Goal: Transaction & Acquisition: Book appointment/travel/reservation

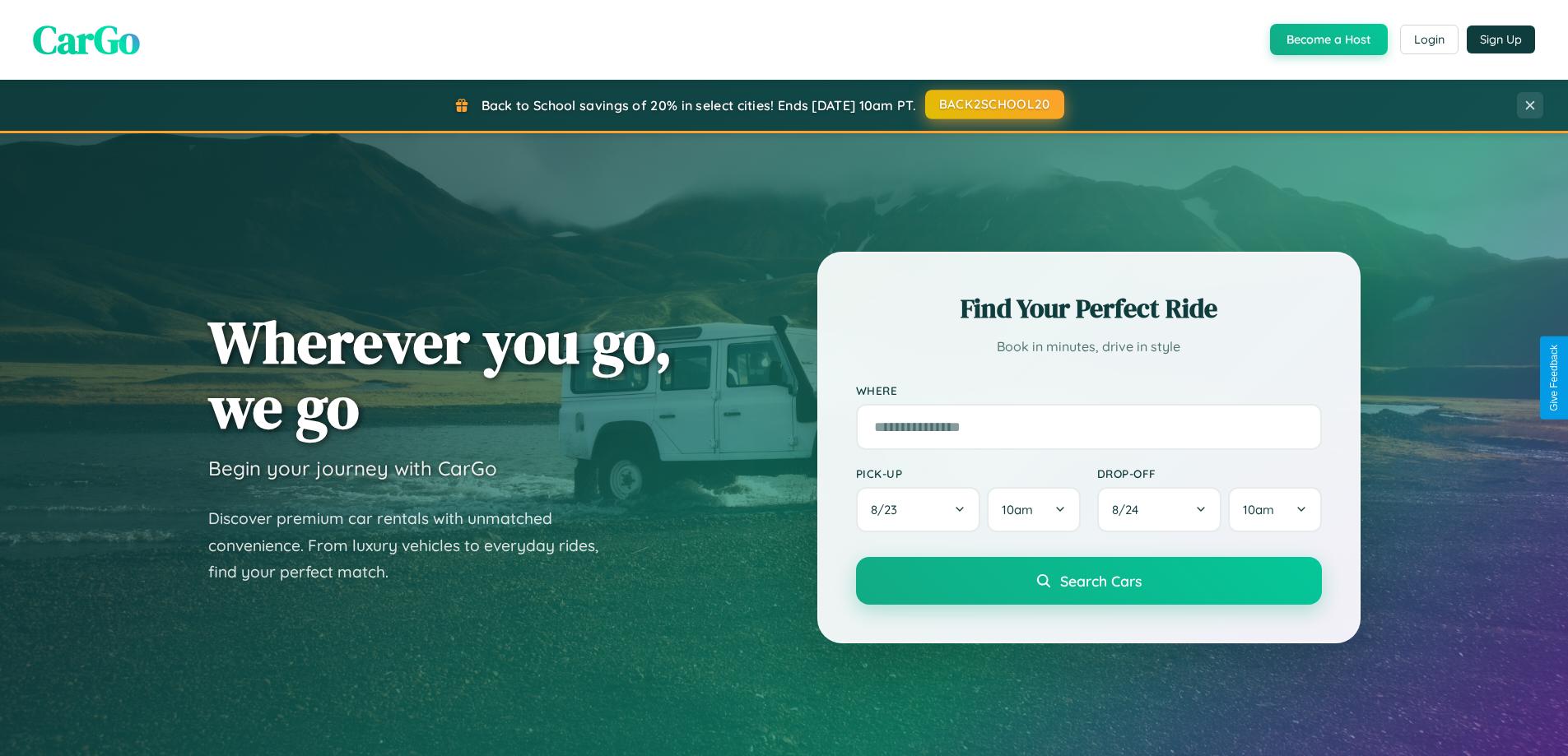
click at [993, 104] on button "BACK2SCHOOL20" at bounding box center [994, 104] width 139 height 30
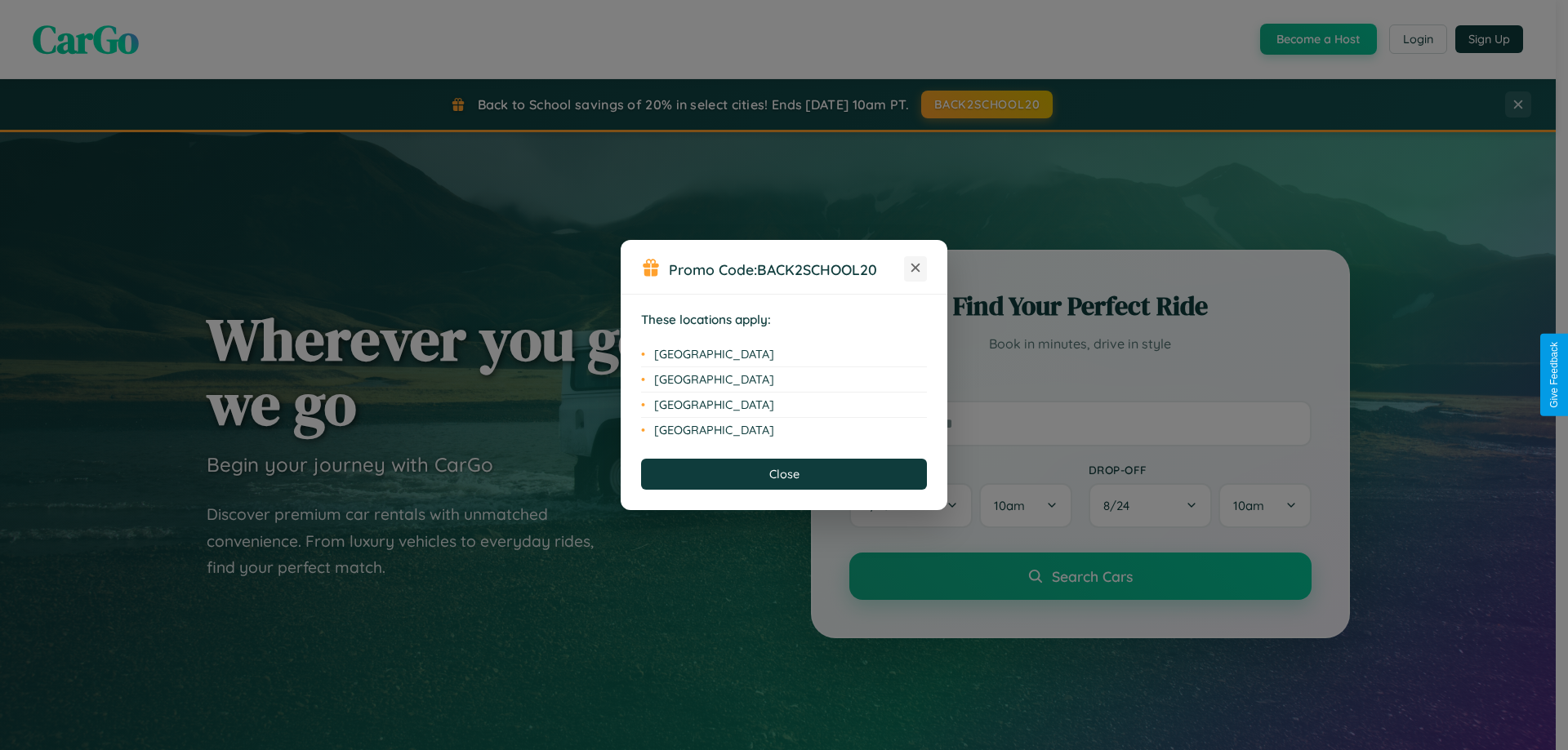
click at [916, 269] on icon at bounding box center [916, 268] width 9 height 9
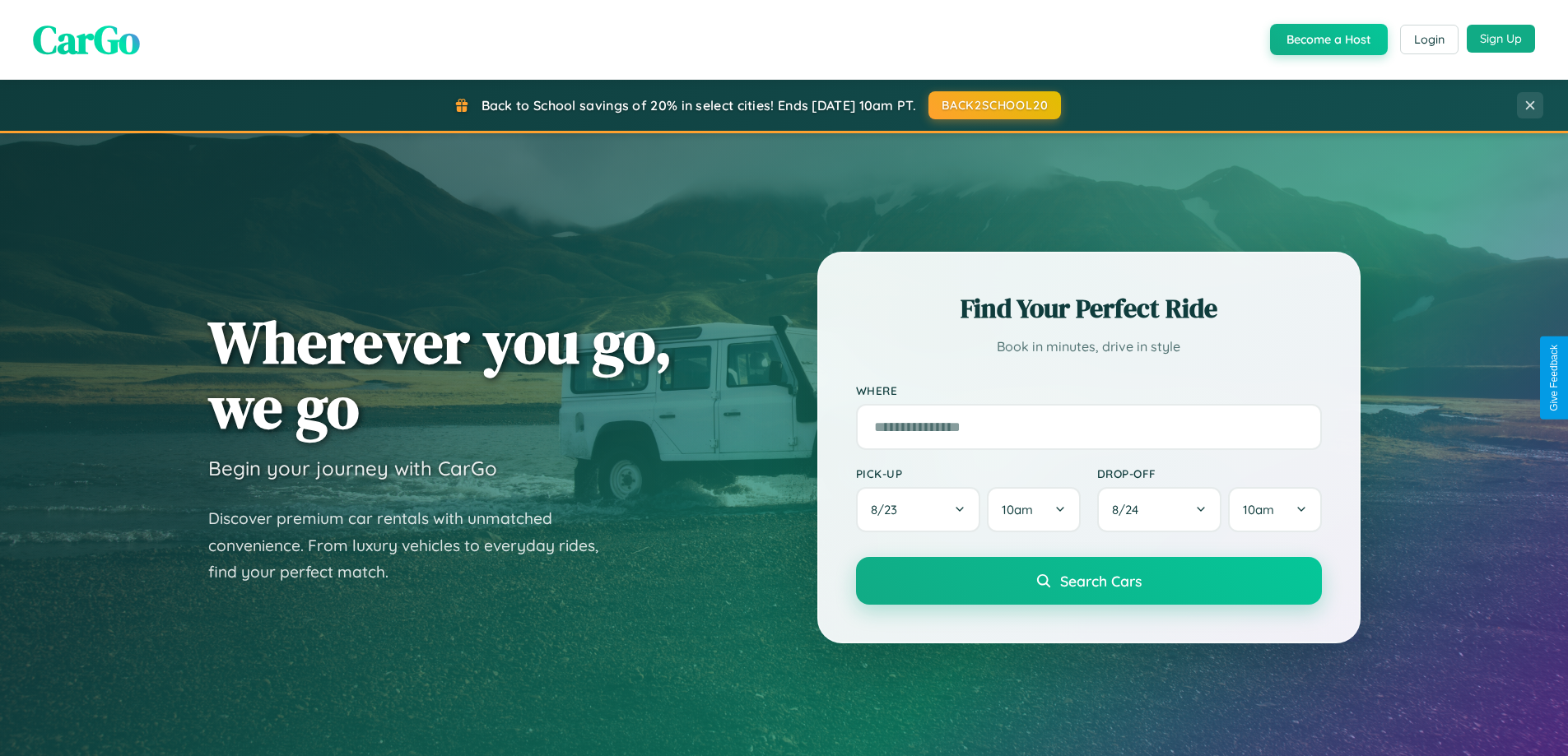
click at [1500, 39] on button "Sign Up" at bounding box center [1500, 38] width 69 height 28
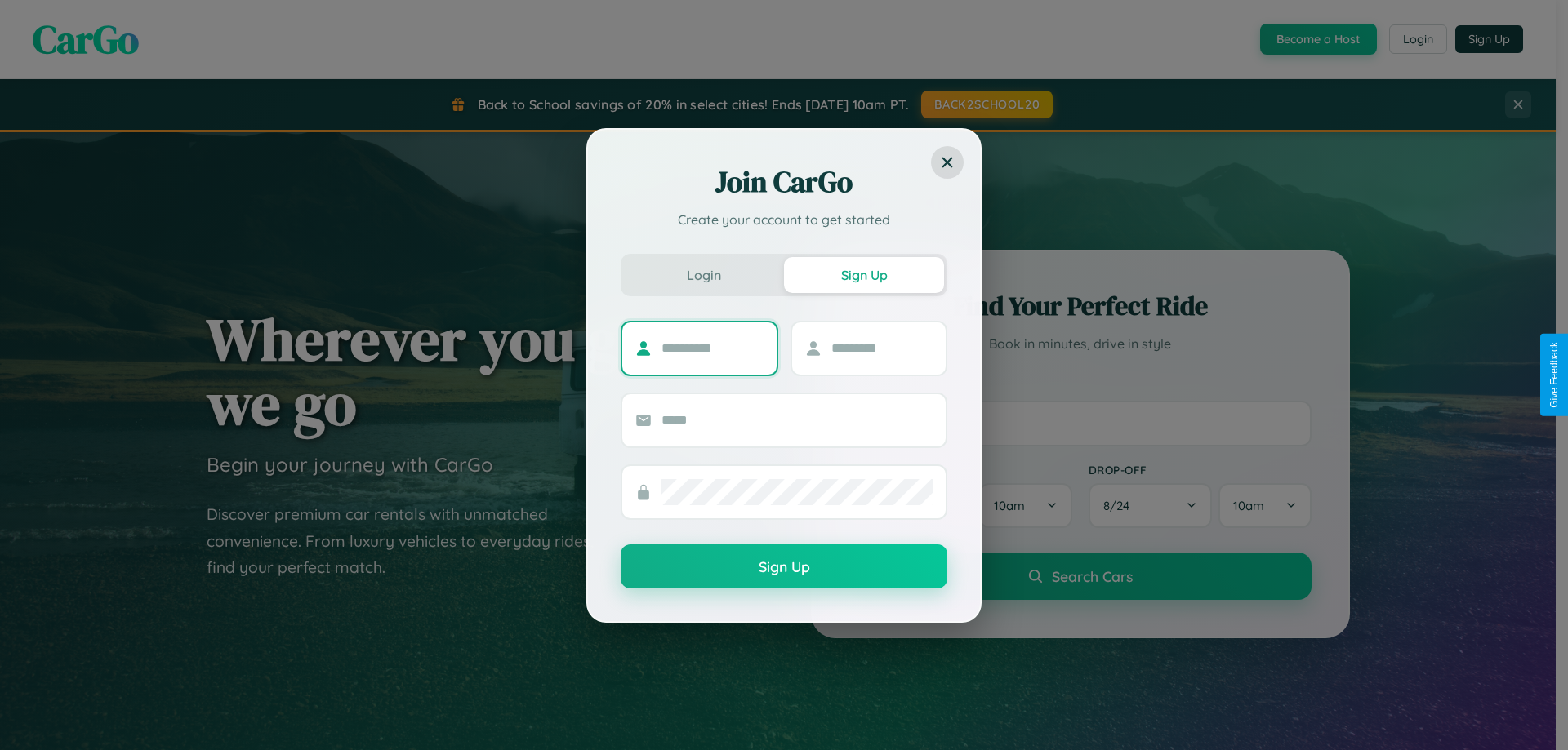
click at [712, 348] on input "text" at bounding box center [712, 349] width 102 height 26
type input "********"
click at [881, 348] on input "text" at bounding box center [882, 349] width 102 height 26
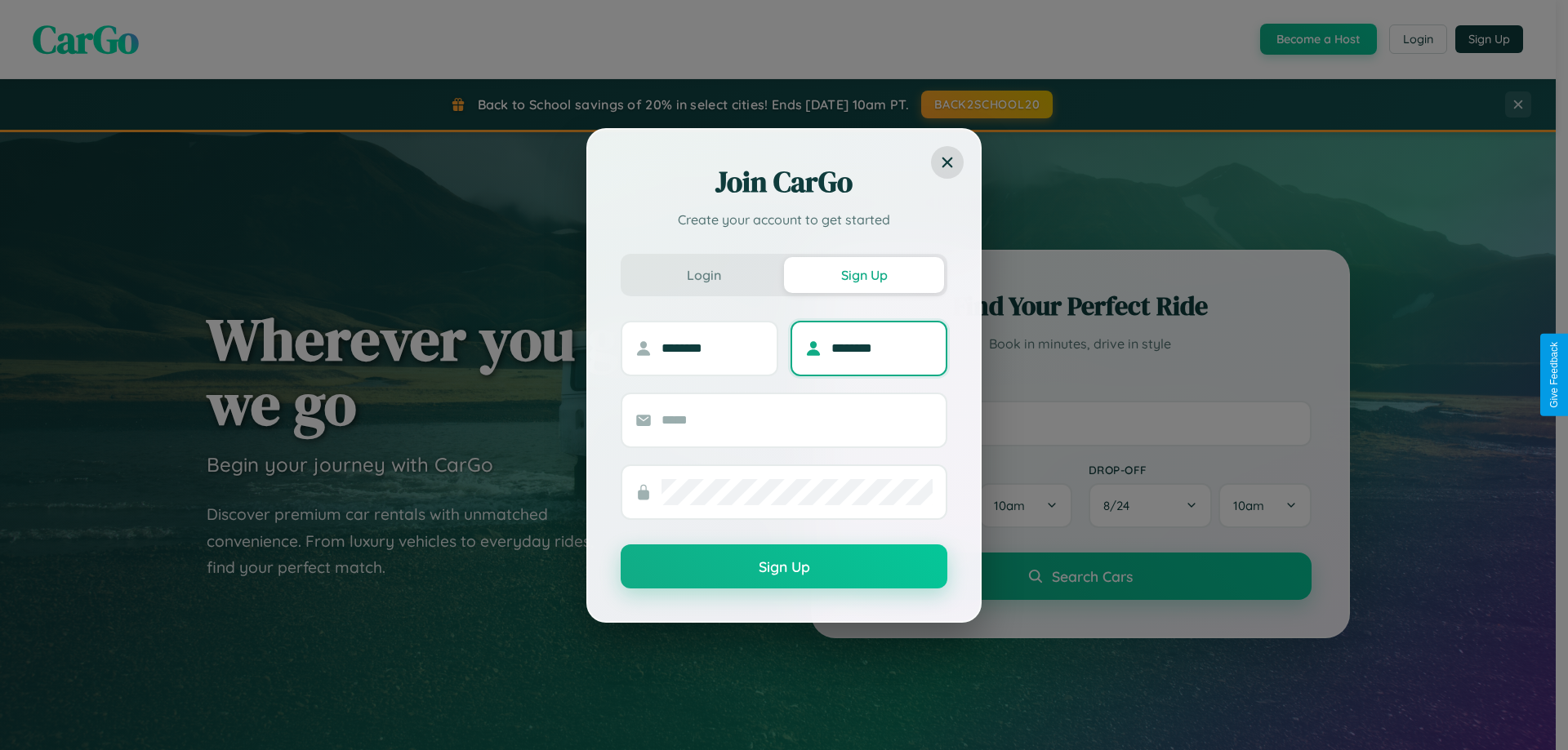
type input "********"
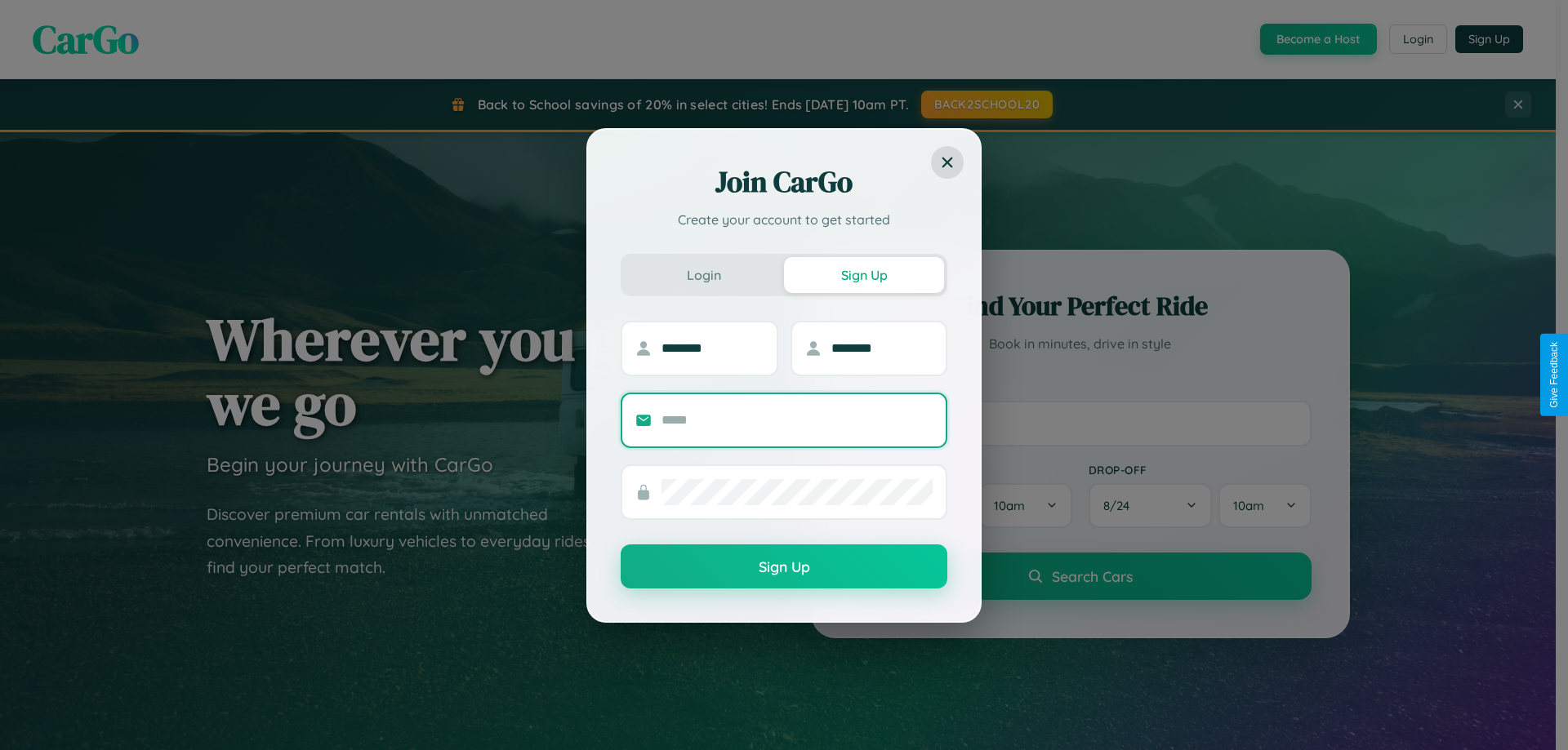
click at [797, 419] on input "text" at bounding box center [797, 420] width 271 height 26
type input "**********"
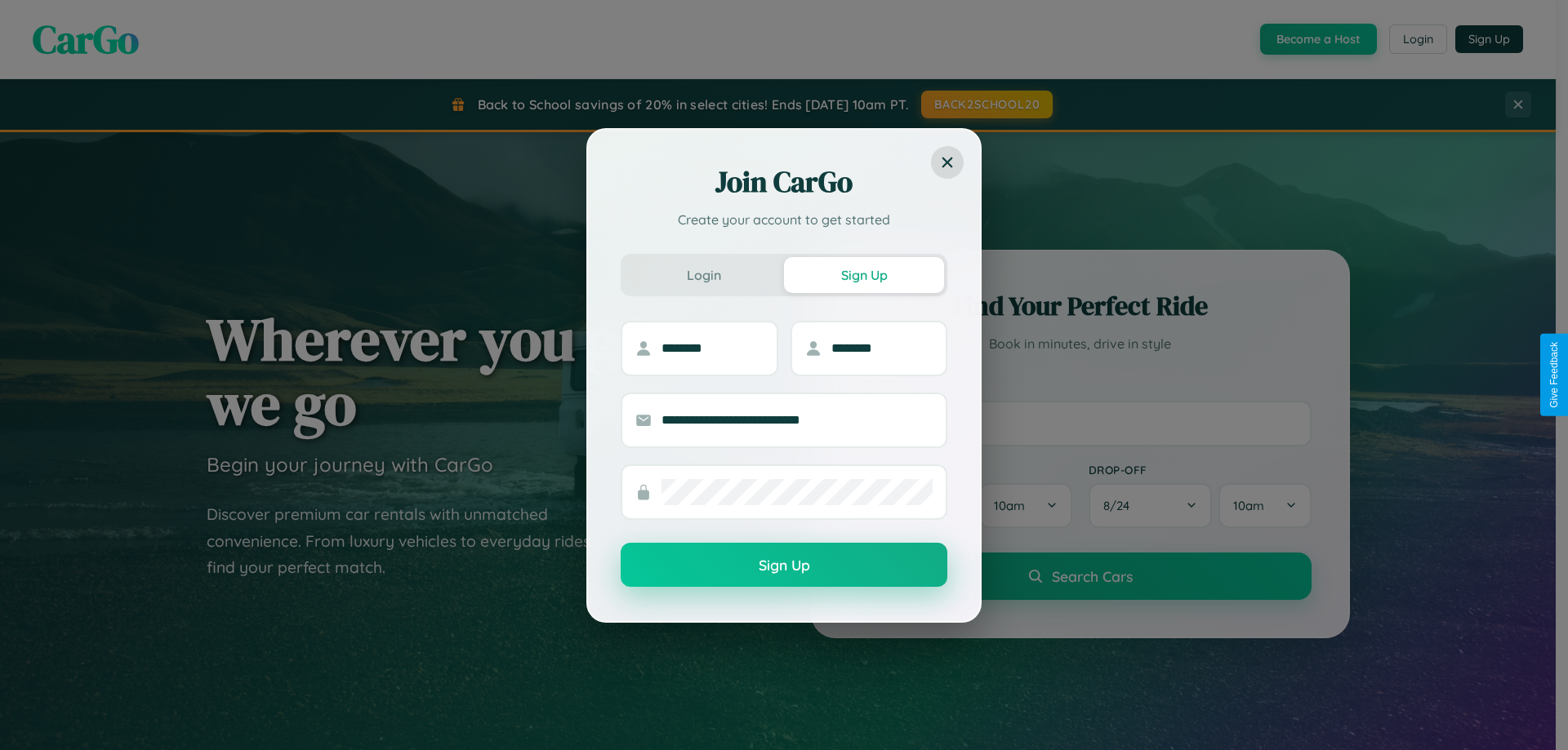
click at [784, 566] on button "Sign Up" at bounding box center [783, 564] width 327 height 44
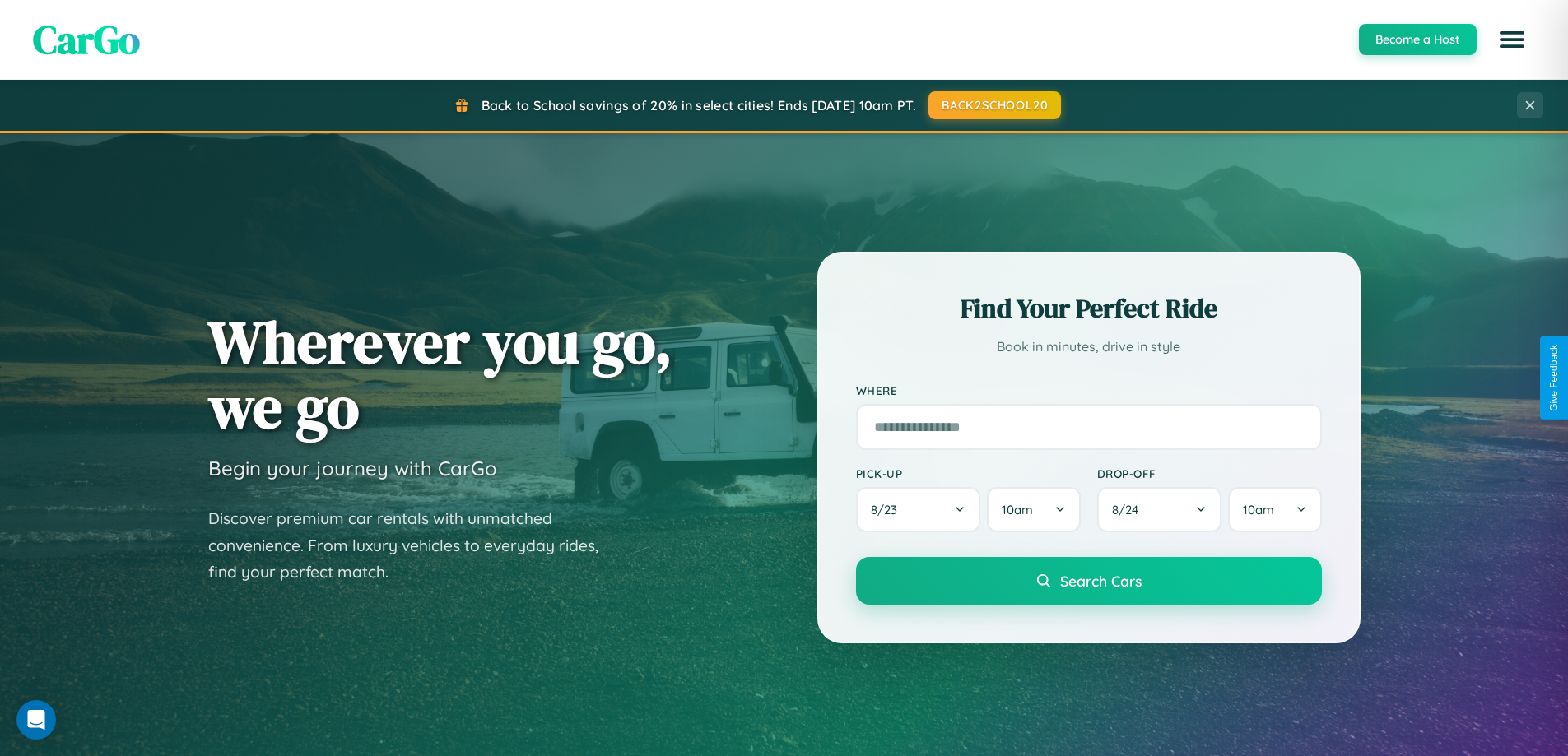
scroll to position [709, 0]
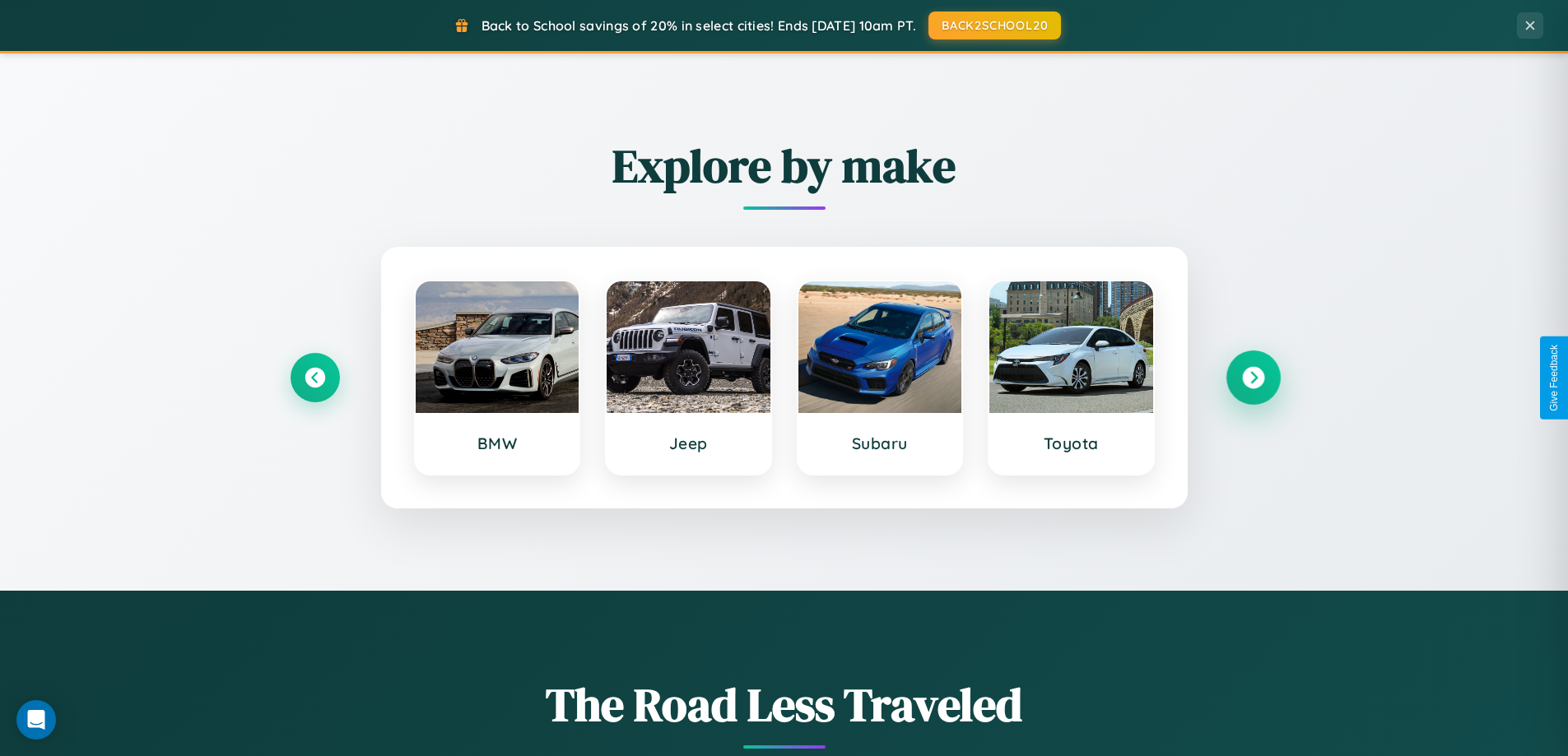
click at [1253, 378] on icon at bounding box center [1253, 378] width 23 height 23
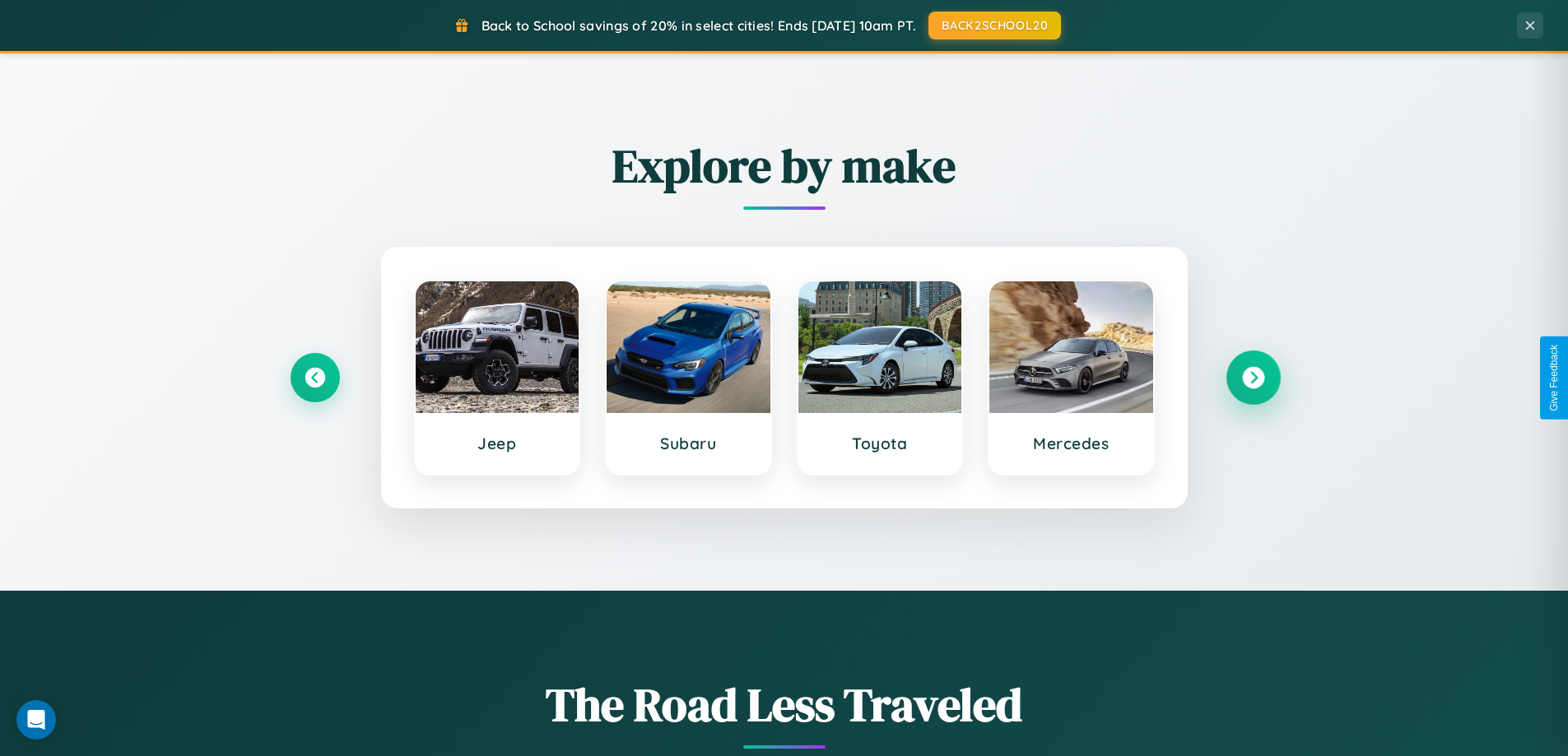
click at [1253, 378] on icon at bounding box center [1253, 378] width 23 height 23
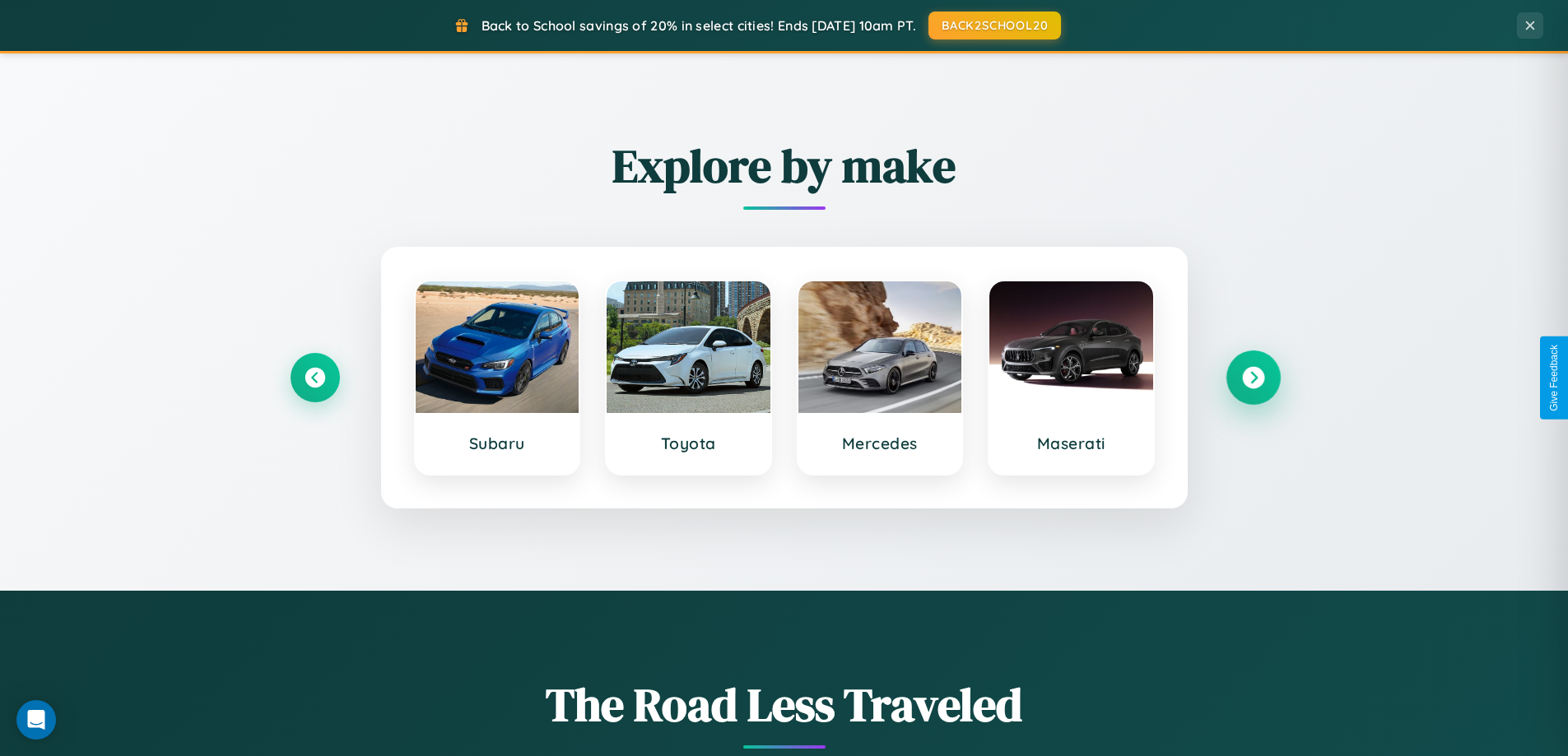
click at [1253, 378] on icon at bounding box center [1253, 378] width 23 height 23
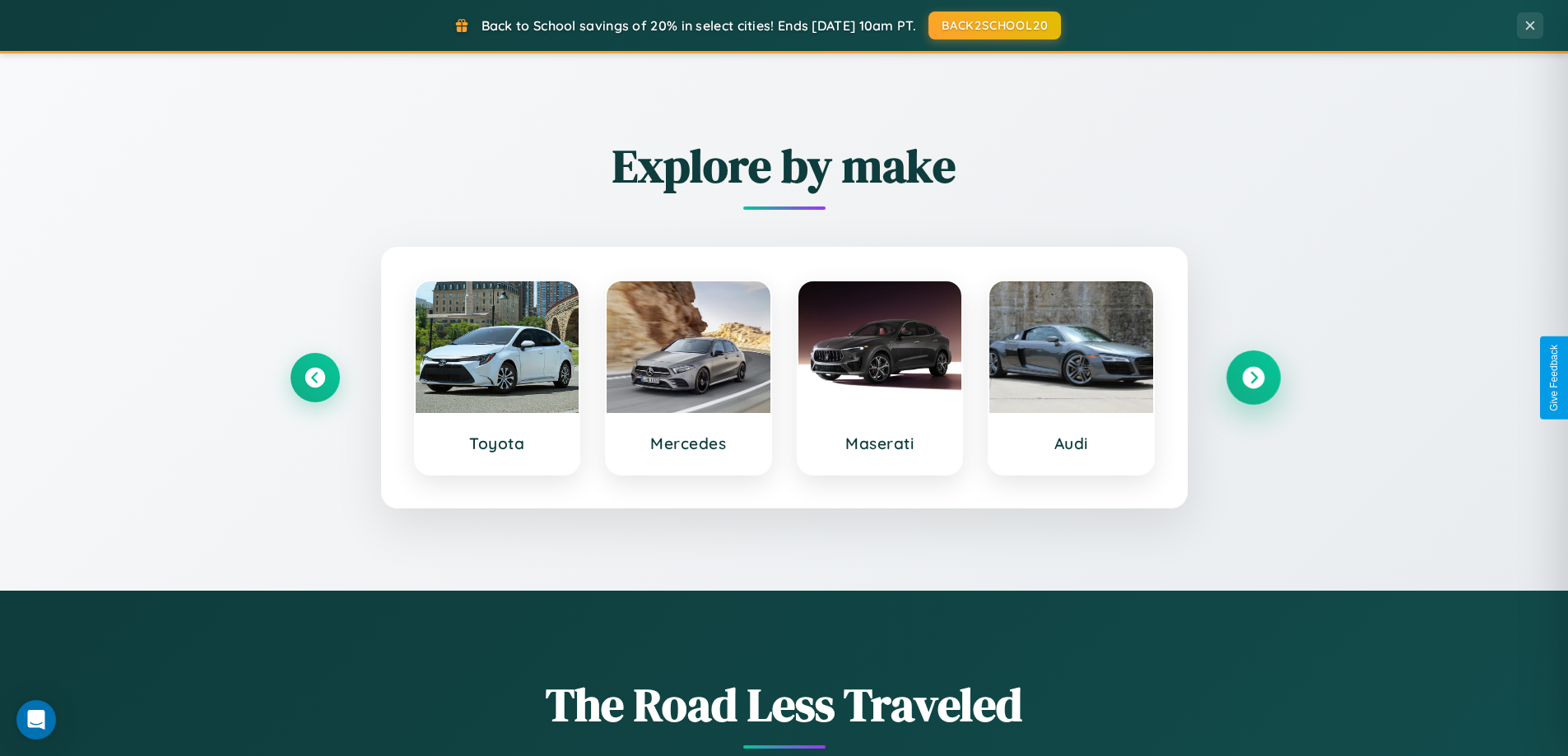
click at [1253, 378] on icon at bounding box center [1253, 378] width 23 height 23
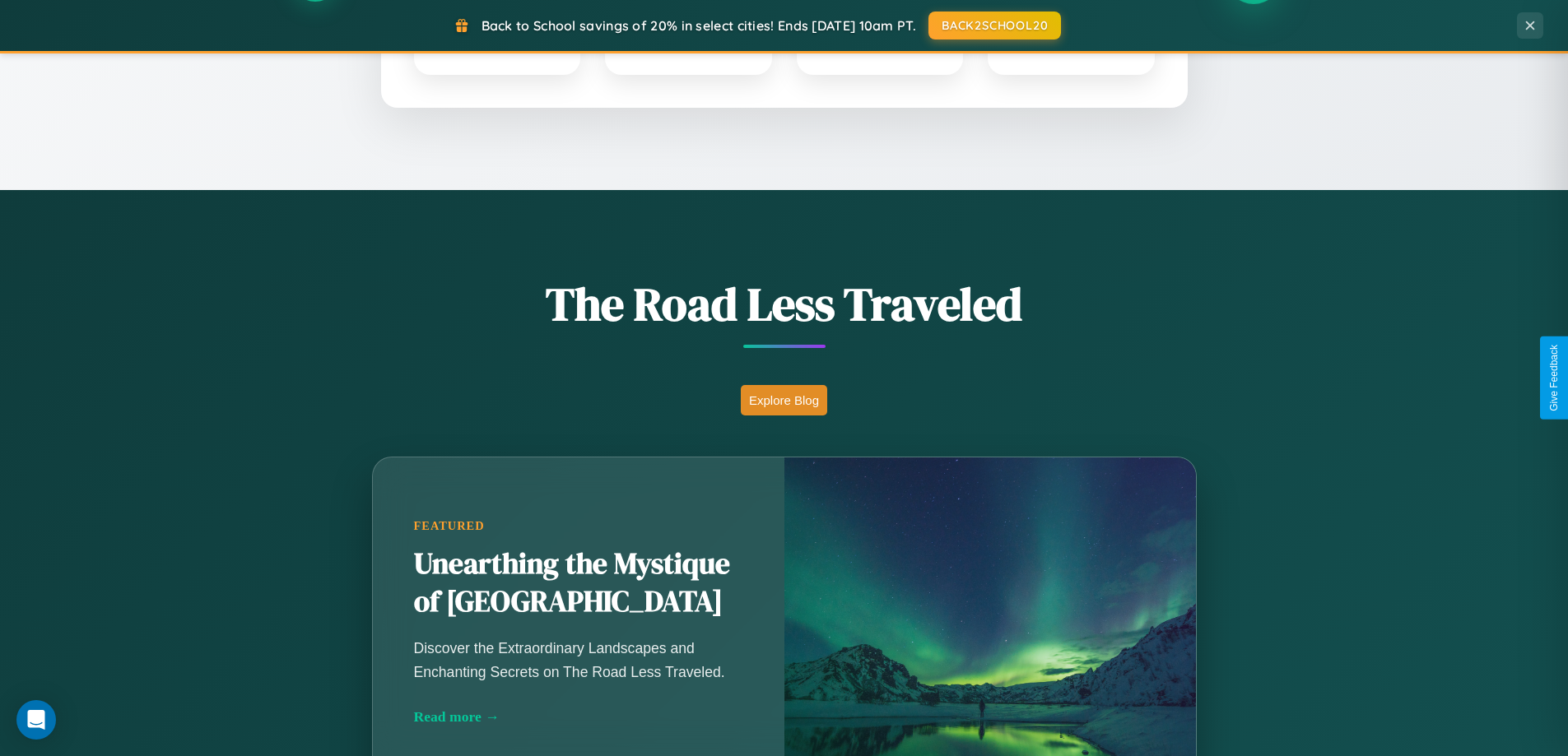
scroll to position [1132, 0]
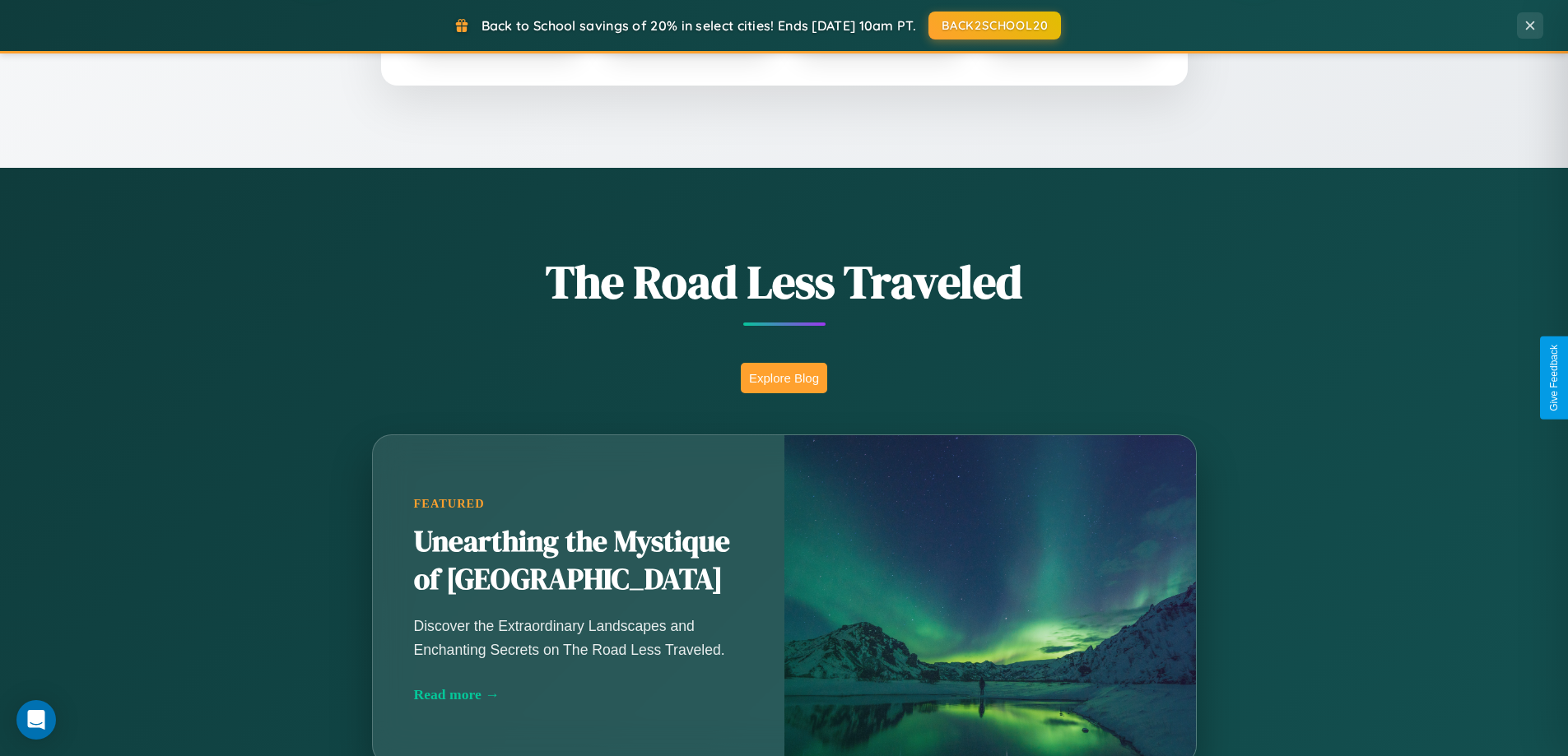
click at [783, 378] on button "Explore Blog" at bounding box center [784, 378] width 87 height 30
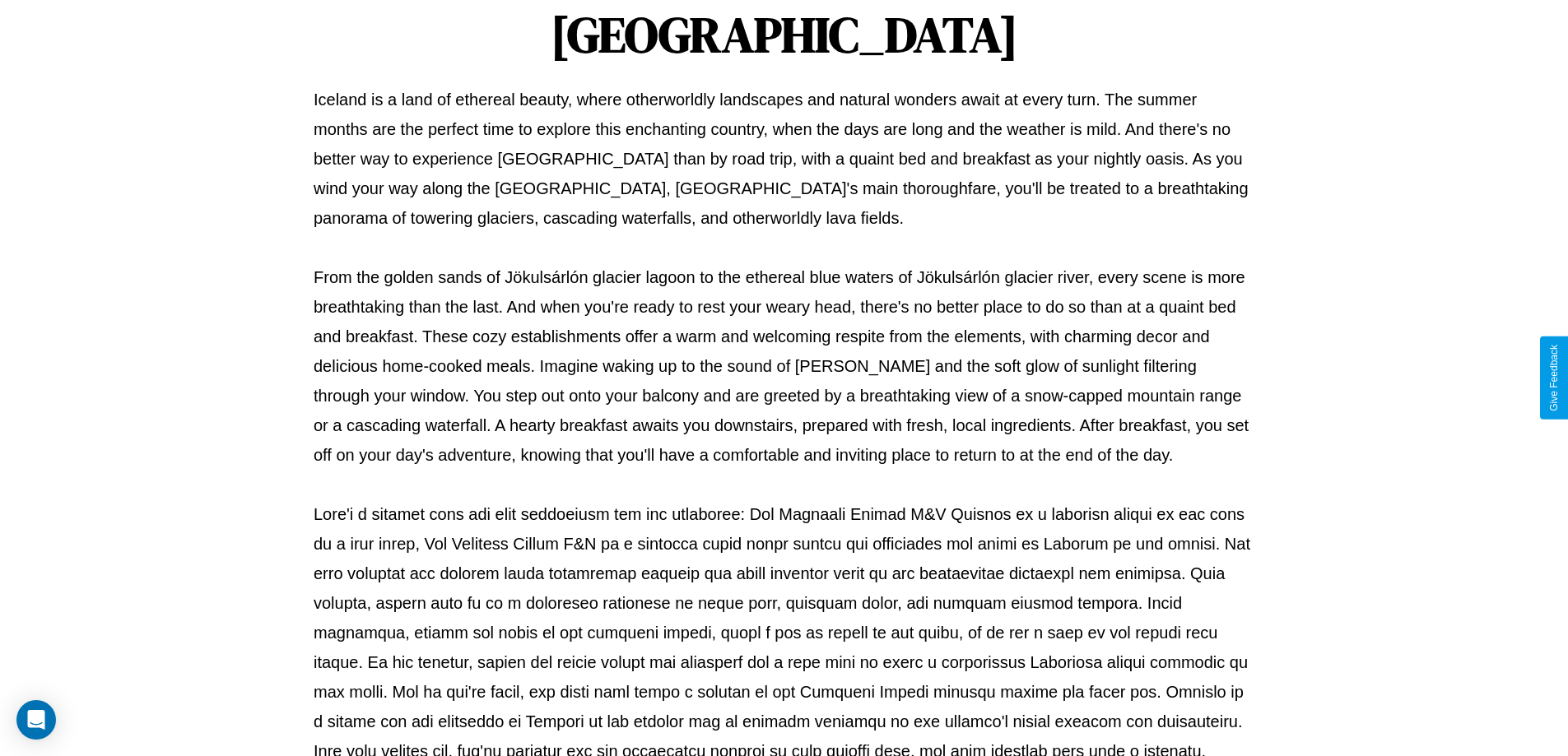
scroll to position [532, 0]
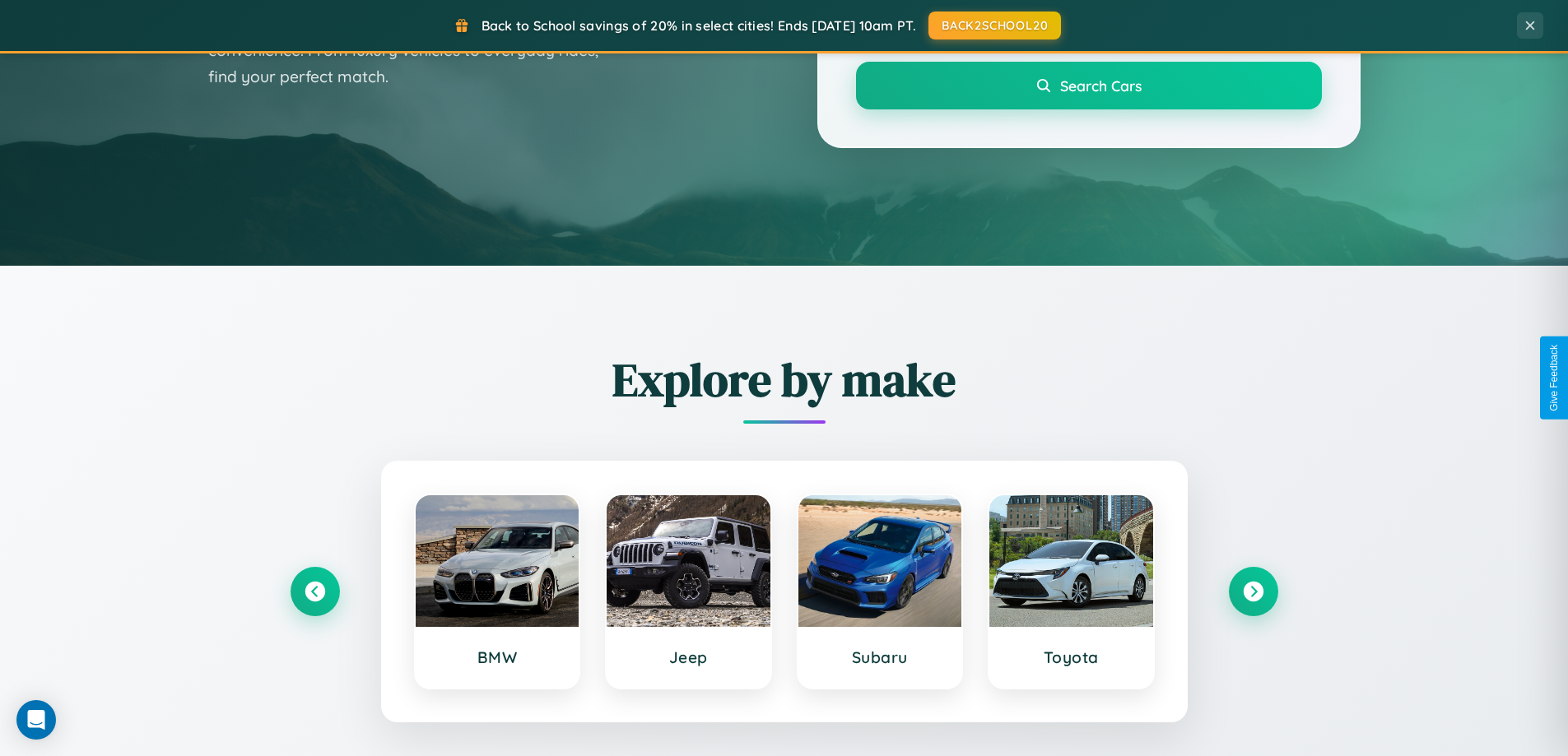
scroll to position [49, 0]
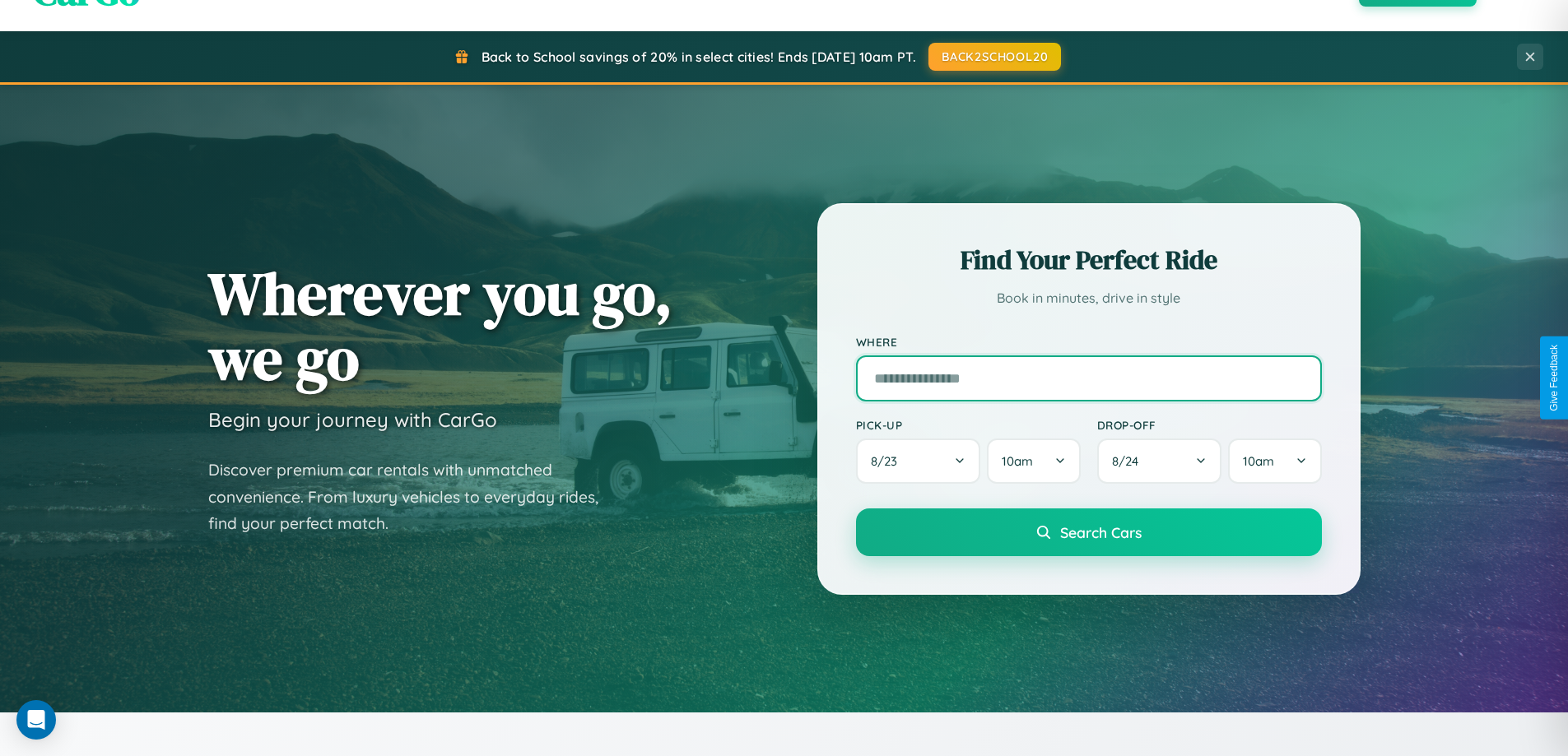
click at [1088, 378] on input "text" at bounding box center [1089, 378] width 465 height 46
type input "*******"
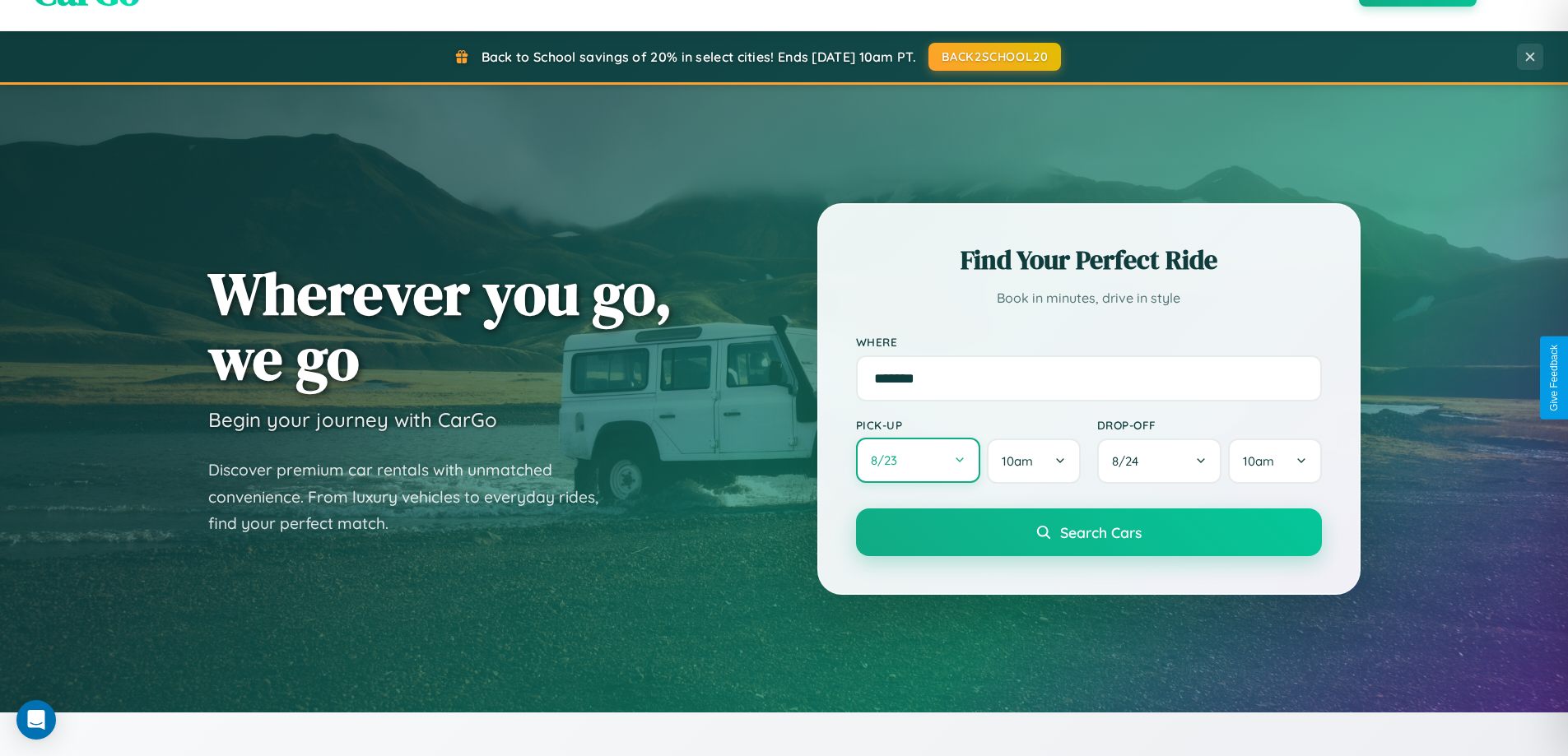
click at [918, 462] on button "8 / 23" at bounding box center [919, 460] width 125 height 45
select select "*"
select select "****"
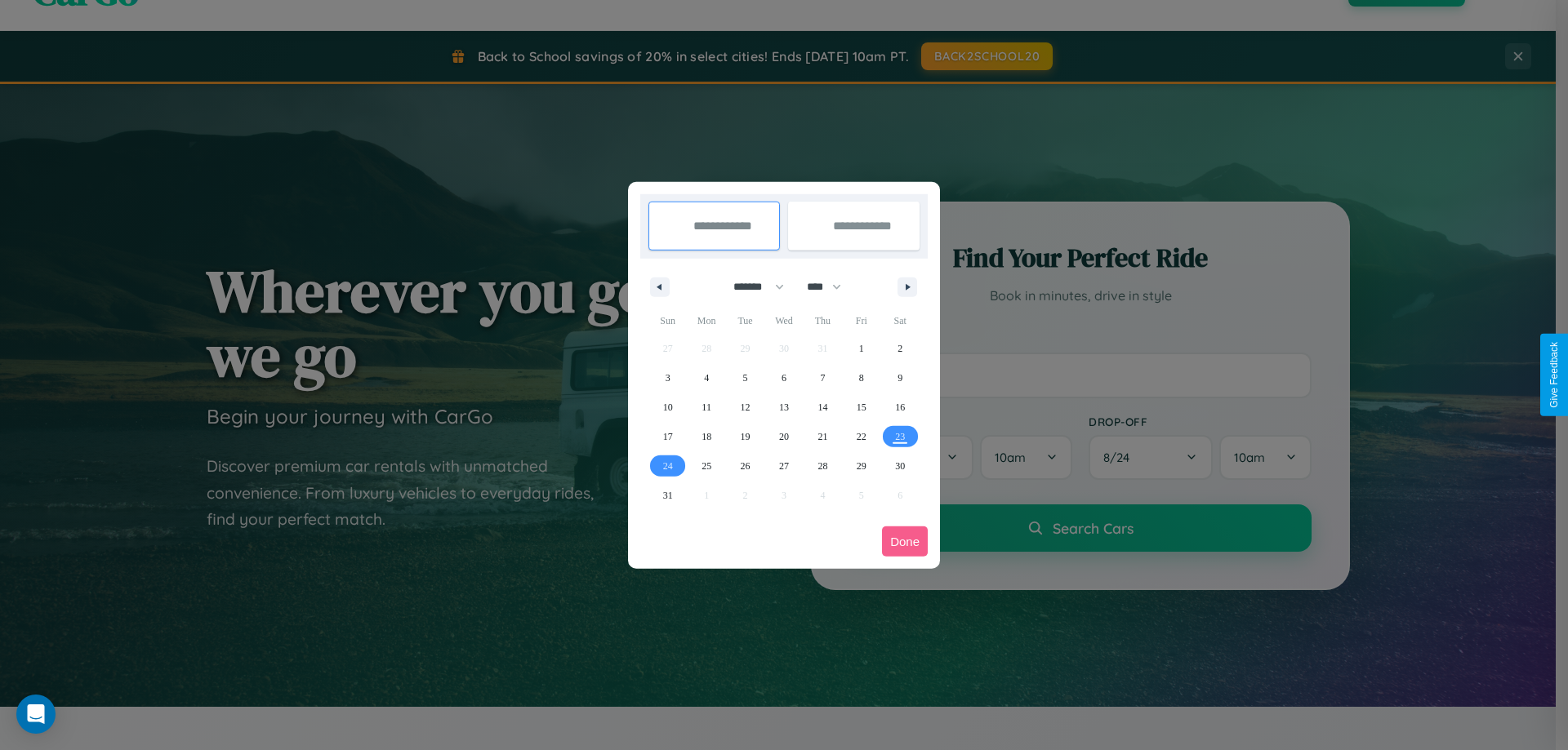
drag, startPoint x: 751, startPoint y: 287, endPoint x: 784, endPoint y: 327, distance: 51.9
click at [751, 287] on select "******* ******** ***** ***** *** **** **** ****** ********* ******* ******** **…" at bounding box center [756, 287] width 70 height 27
select select "*"
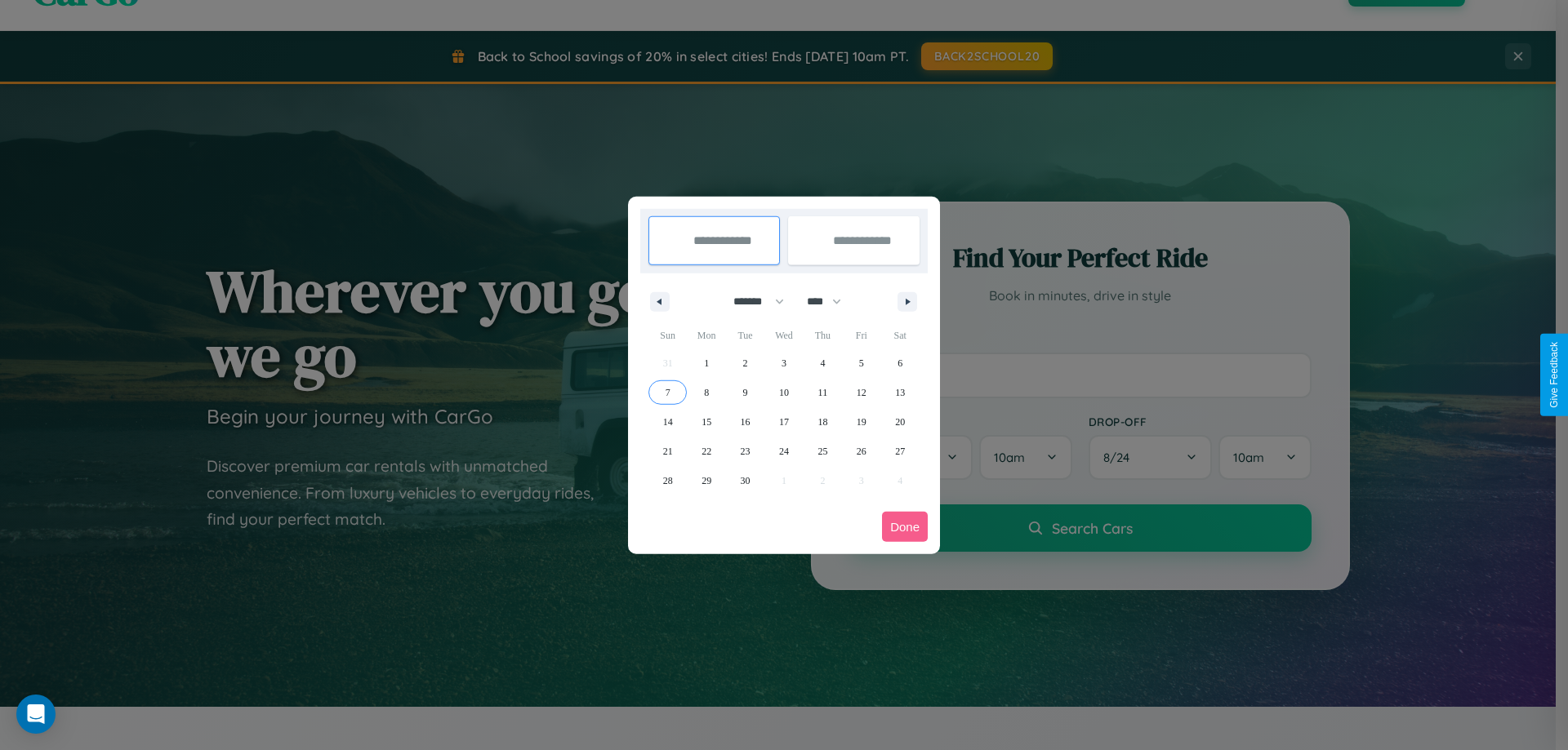
click at [667, 392] on span "7" at bounding box center [669, 393] width 5 height 29
type input "**********"
click at [822, 392] on span "11" at bounding box center [823, 393] width 9 height 29
type input "**********"
click at [905, 526] on button "Done" at bounding box center [905, 526] width 46 height 30
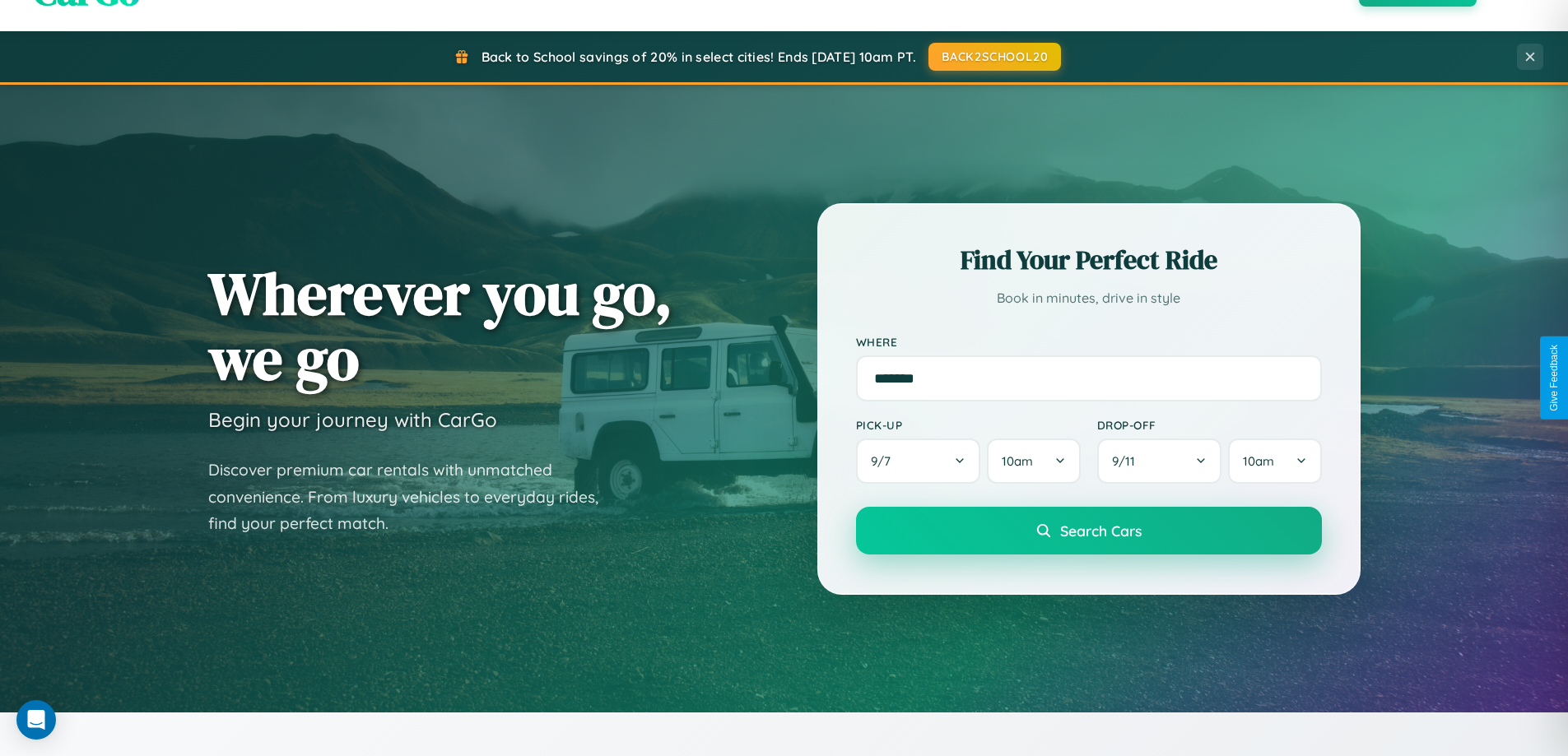
click at [1088, 530] on span "Search Cars" at bounding box center [1101, 530] width 82 height 18
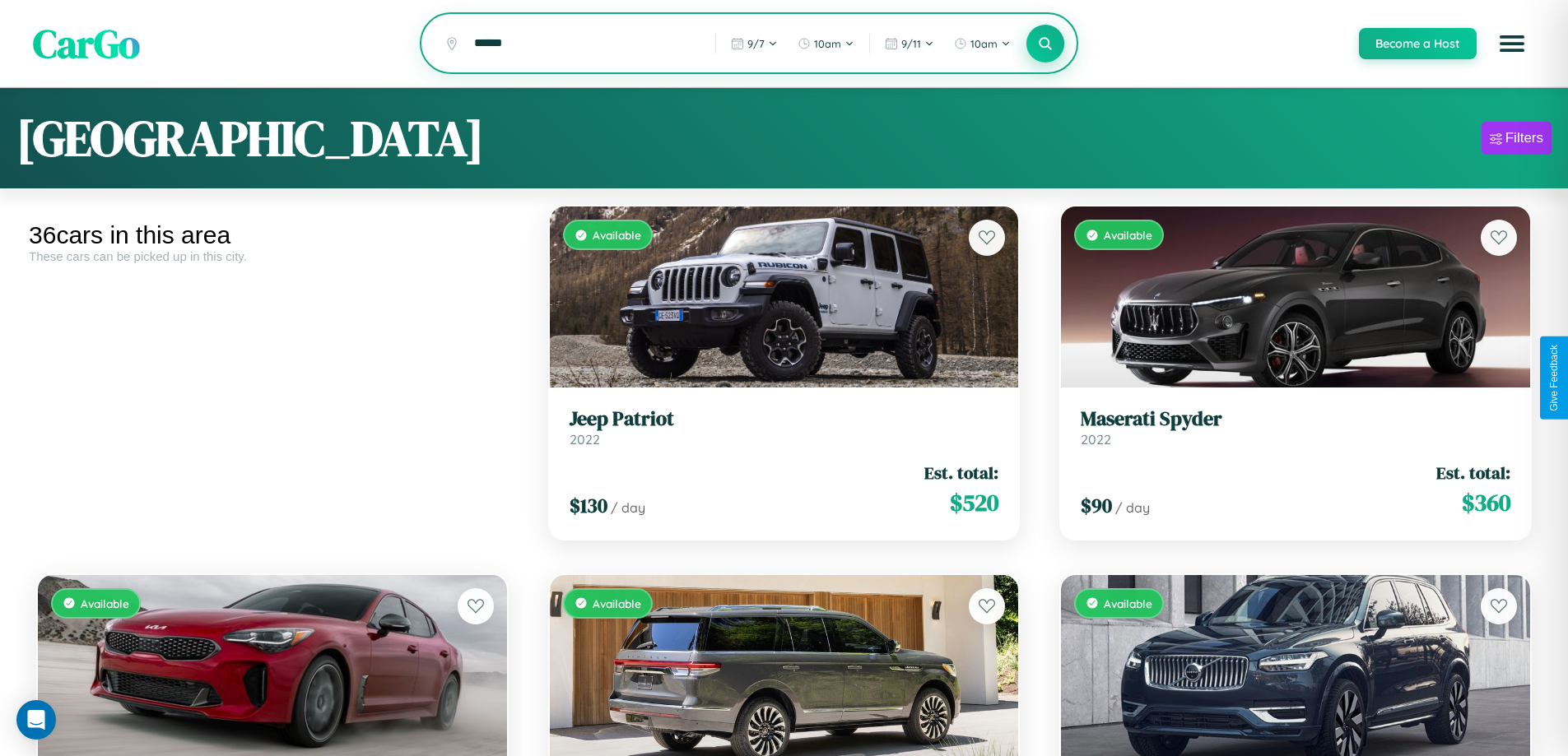
click at [1044, 44] on icon at bounding box center [1045, 43] width 16 height 16
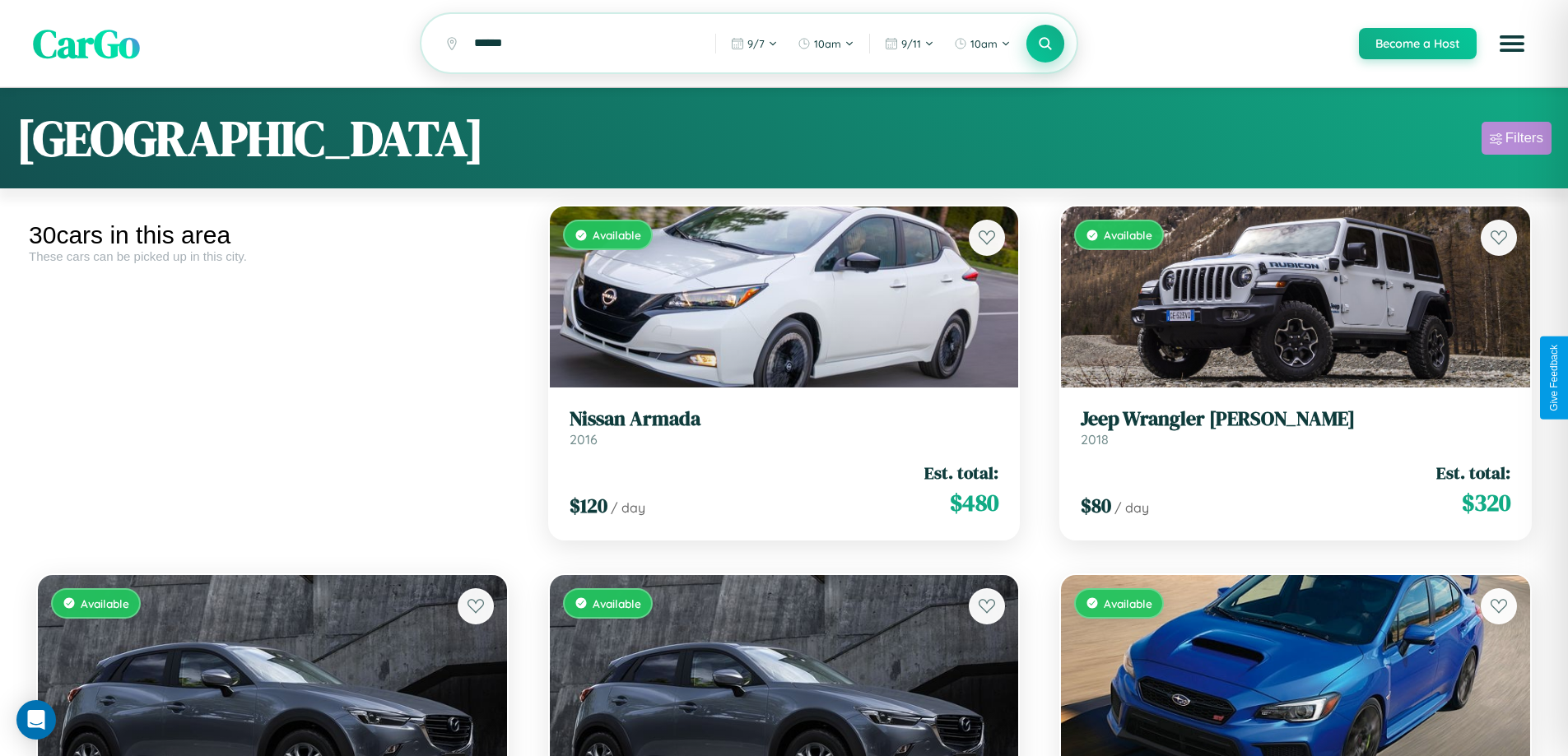
click at [1516, 141] on div "Filters" at bounding box center [1525, 138] width 38 height 16
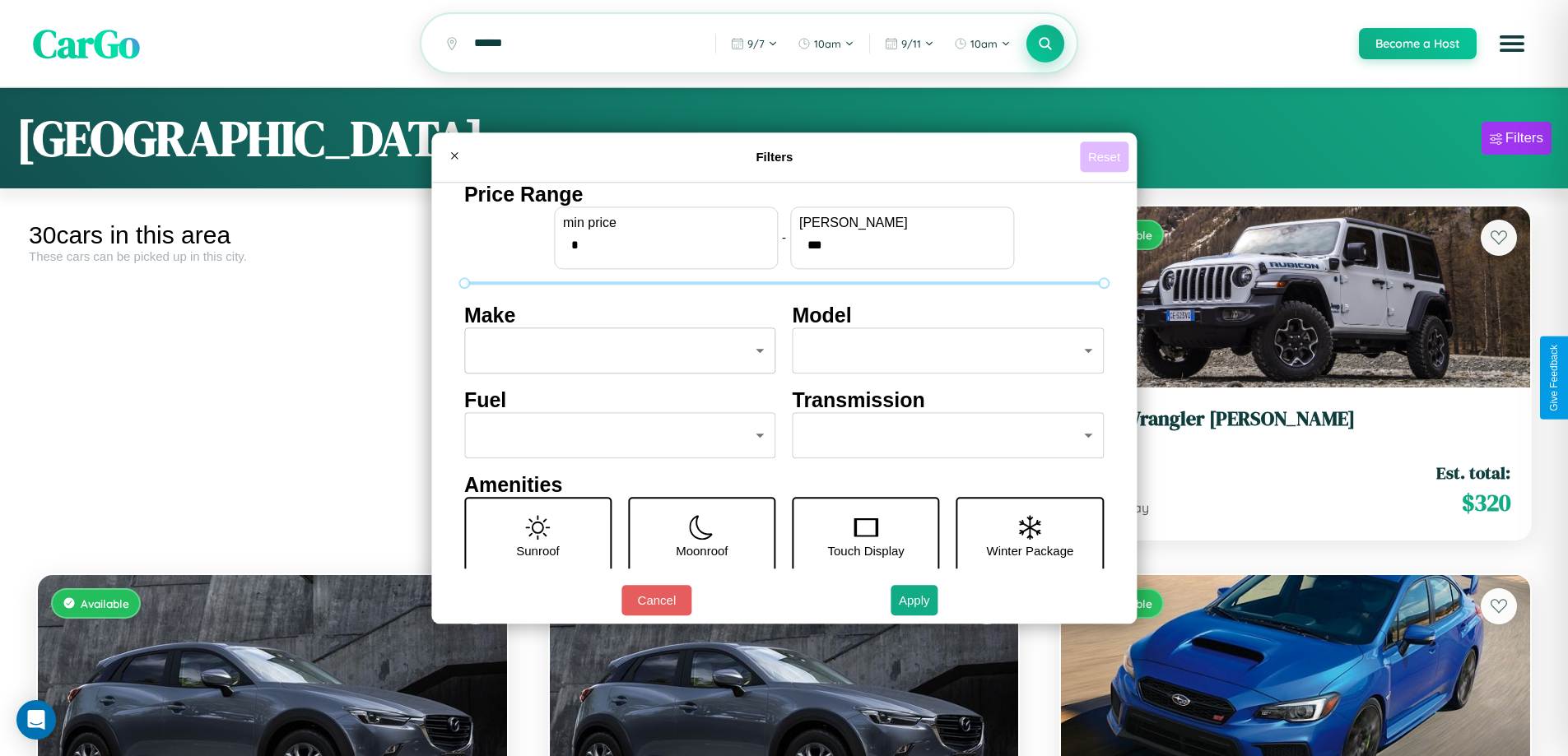
click at [1106, 156] on button "Reset" at bounding box center [1104, 156] width 49 height 30
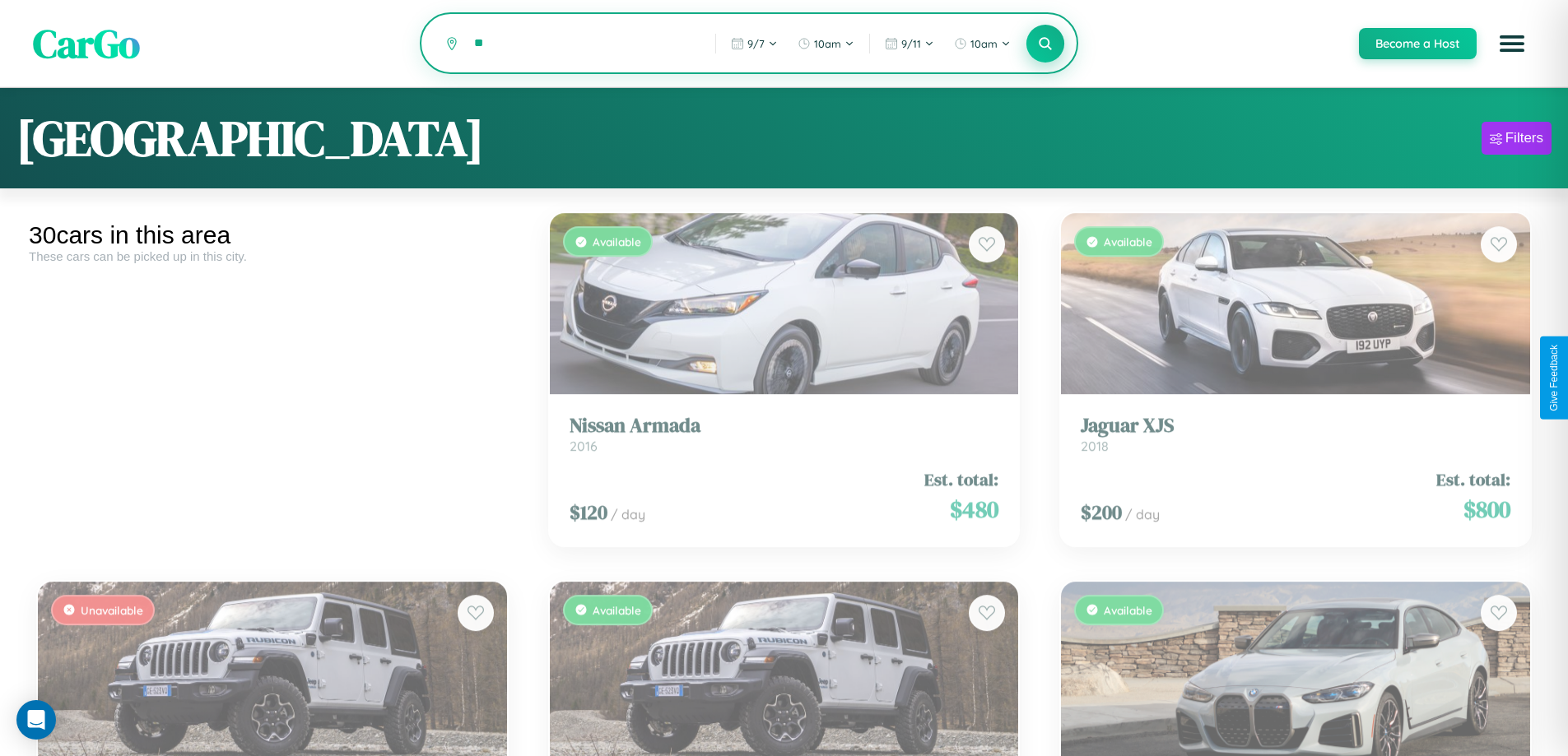
type input "*"
type input "**********"
click at [1044, 44] on icon at bounding box center [1045, 43] width 16 height 16
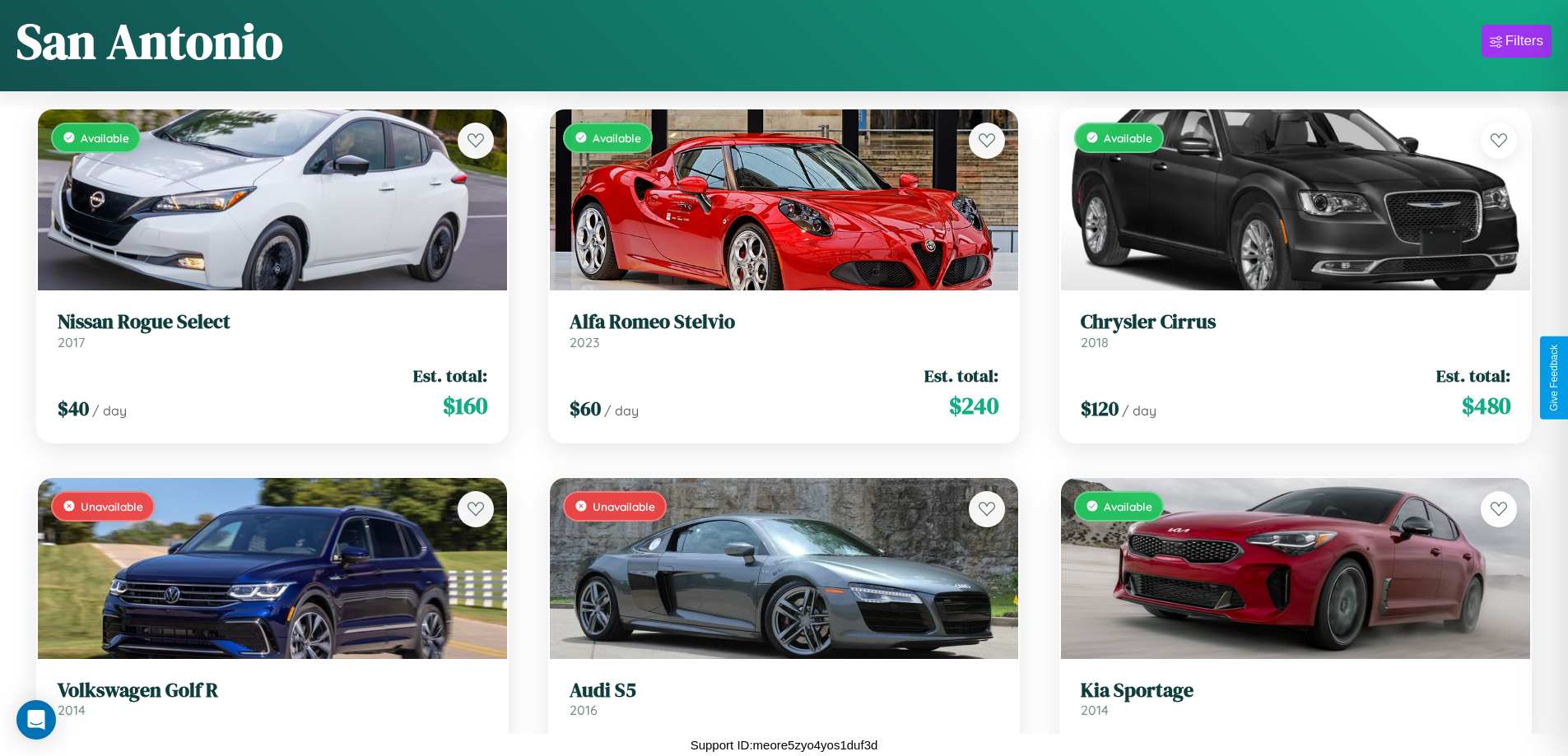
scroll to position [3915, 0]
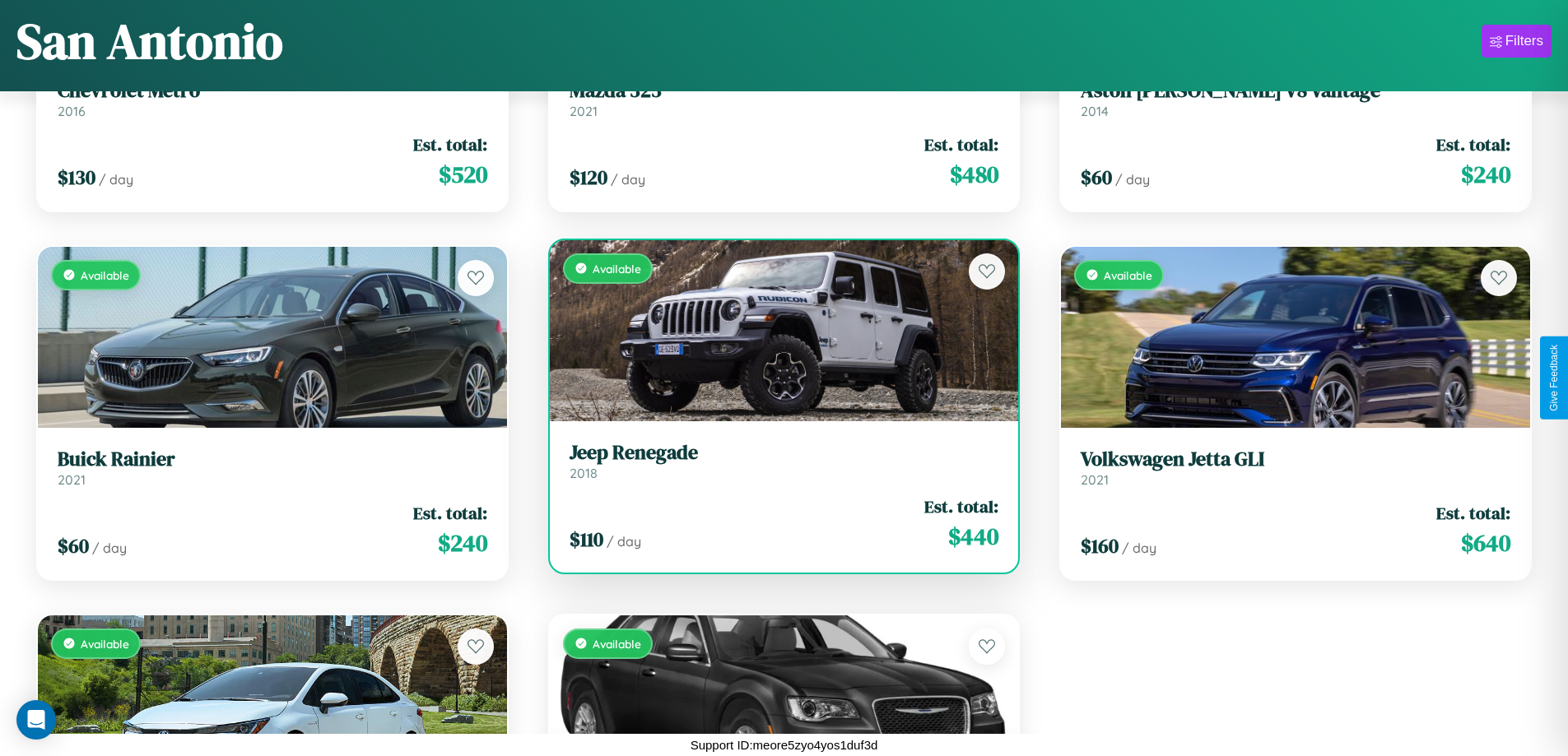
click at [777, 467] on link "Jeep Renegade 2018" at bounding box center [784, 461] width 430 height 40
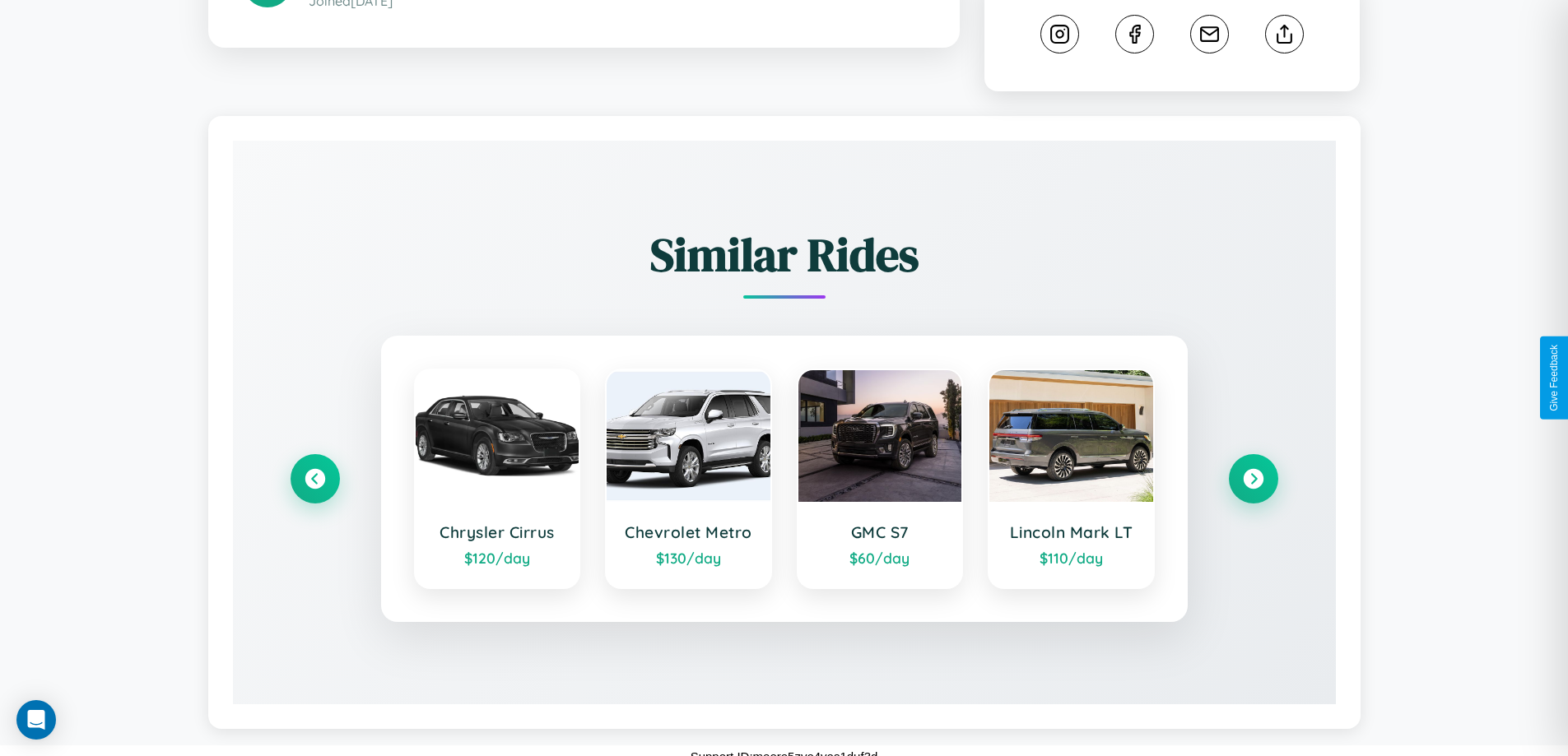
scroll to position [912, 0]
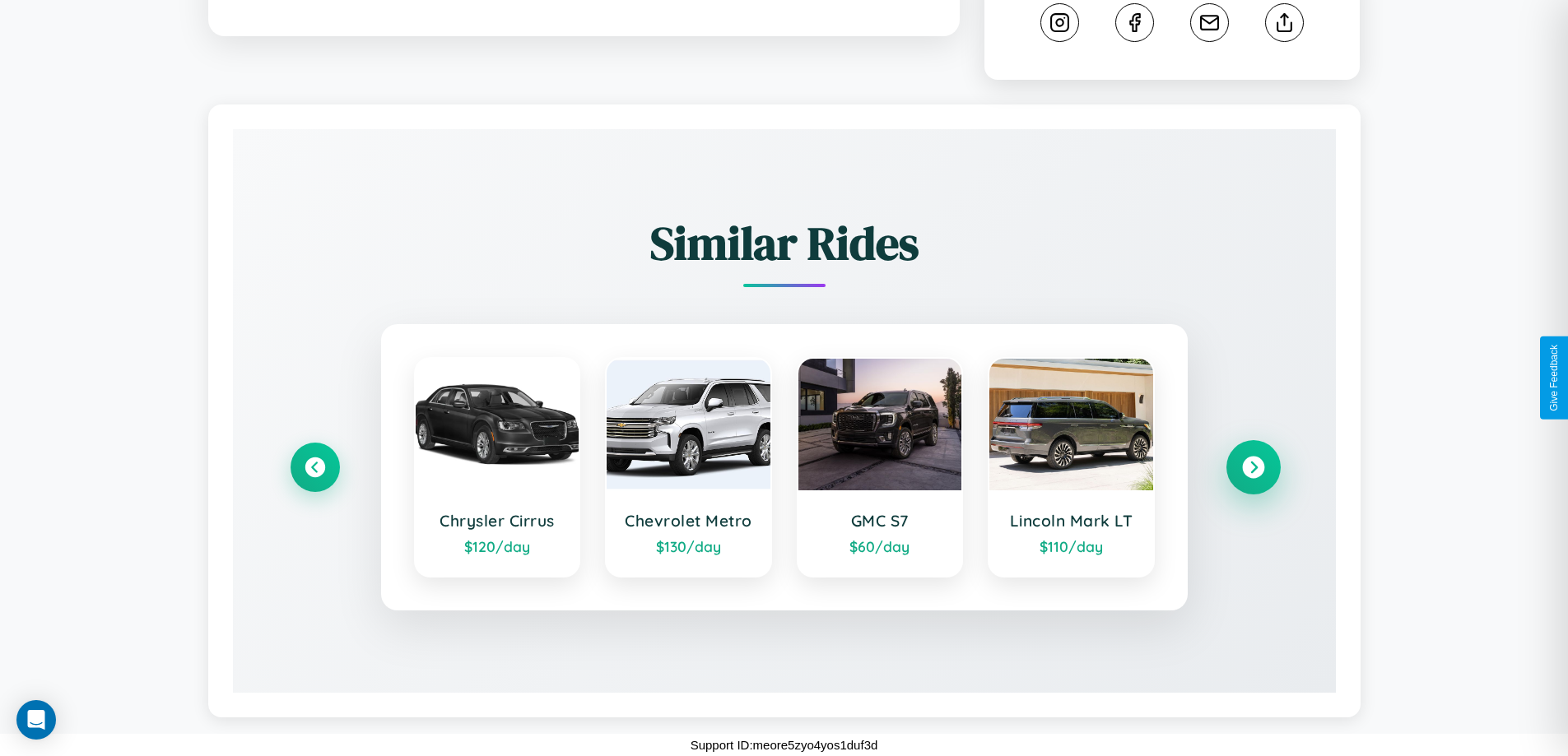
click at [1253, 467] on icon at bounding box center [1253, 468] width 23 height 23
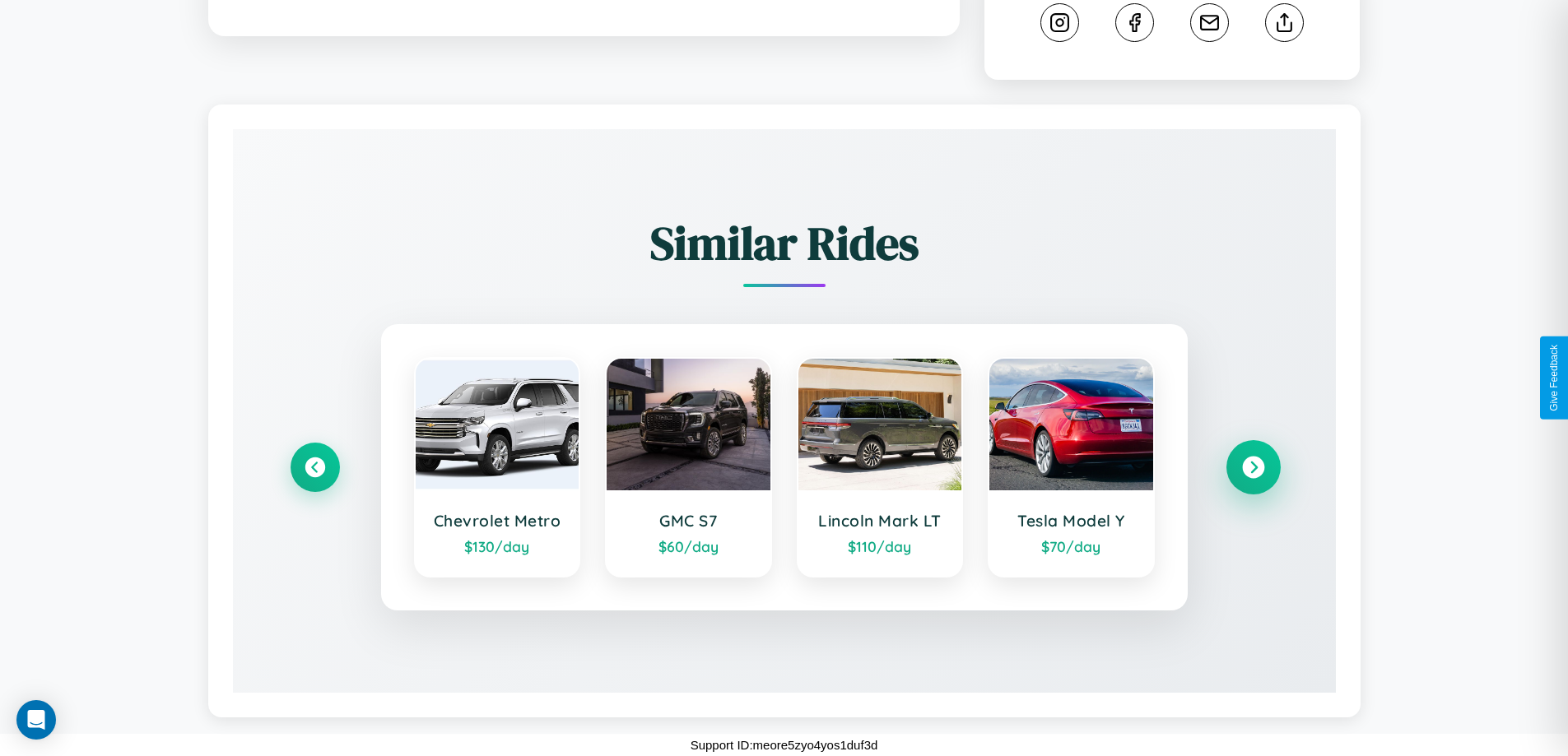
click at [1253, 467] on icon at bounding box center [1253, 468] width 23 height 23
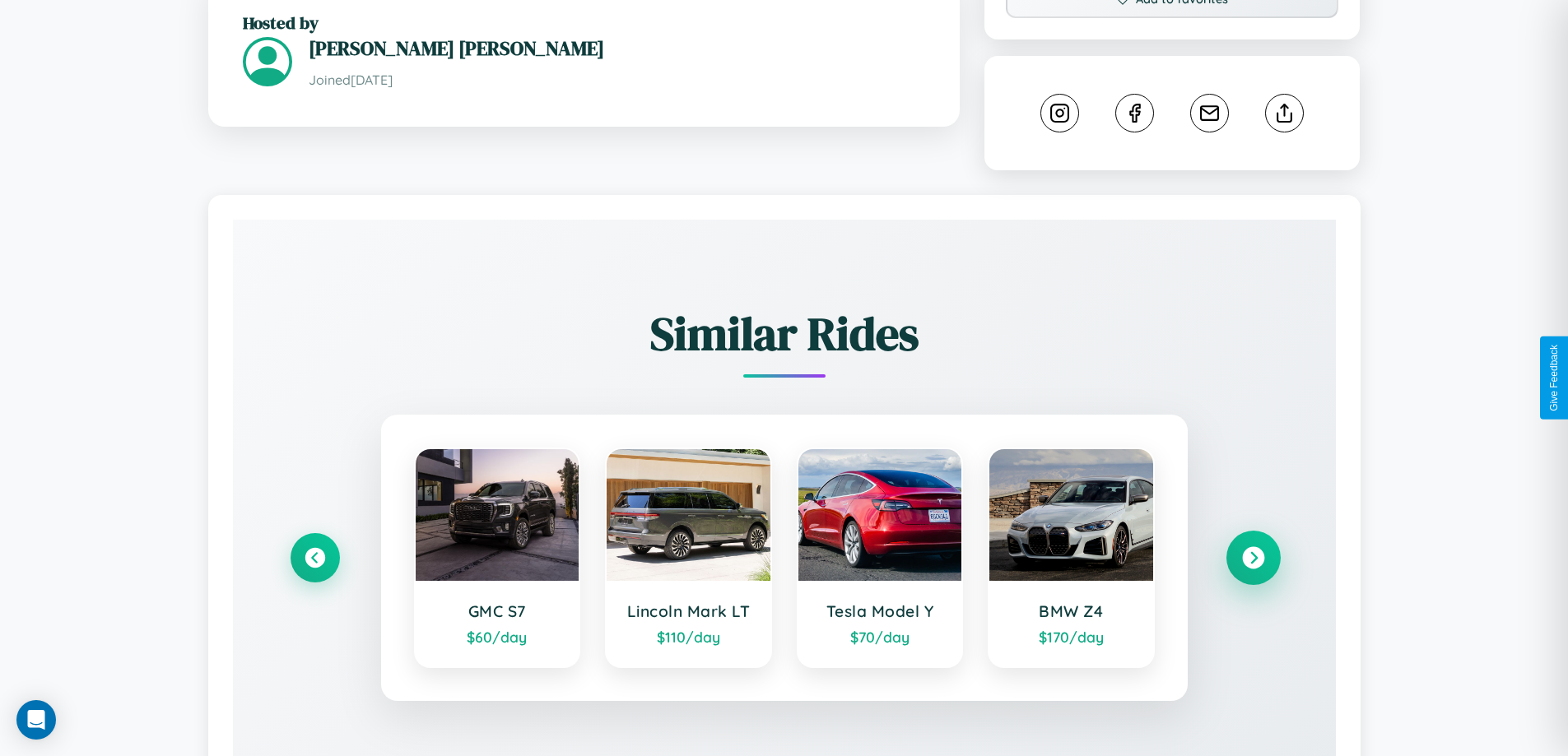
scroll to position [557, 0]
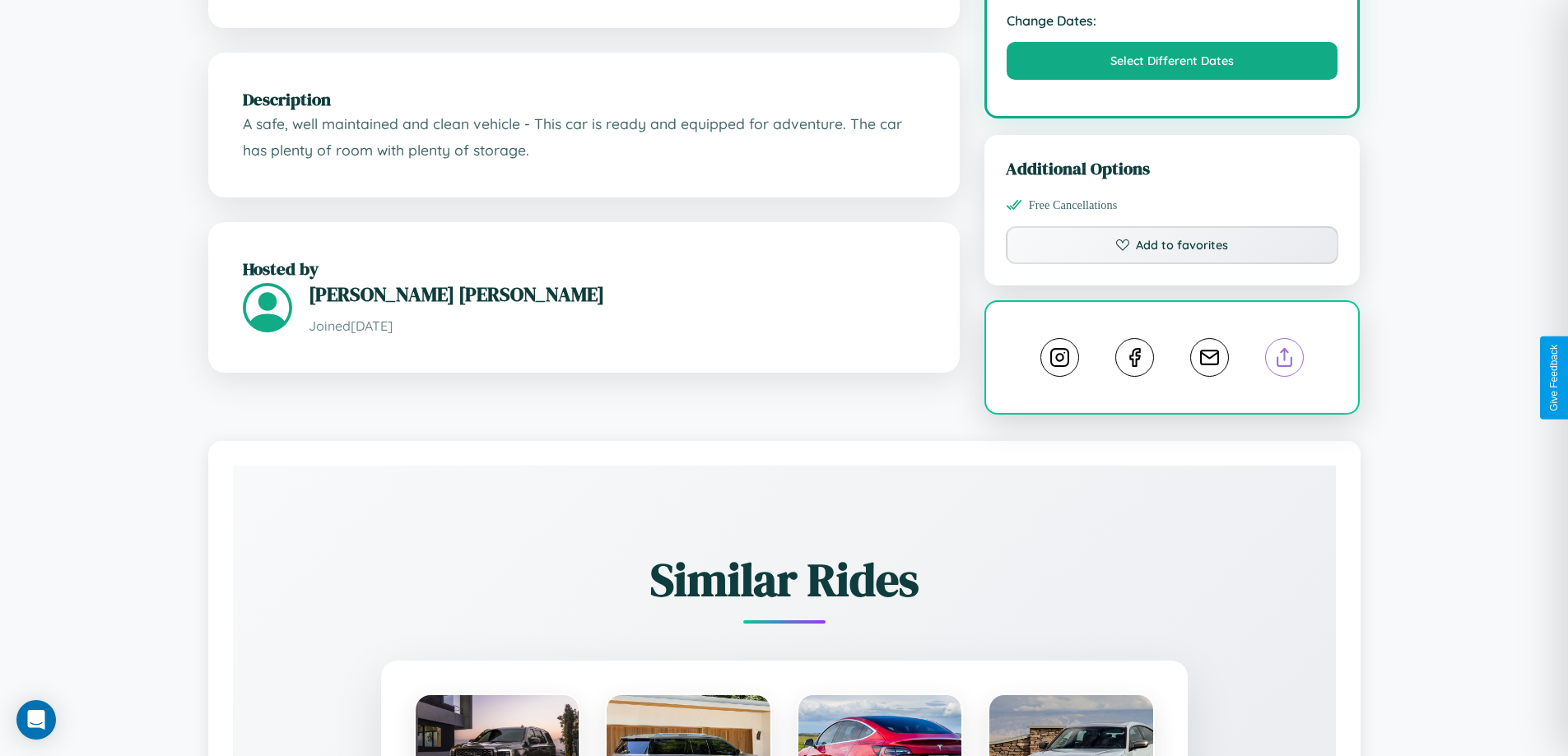
click at [1285, 360] on line at bounding box center [1285, 354] width 0 height 11
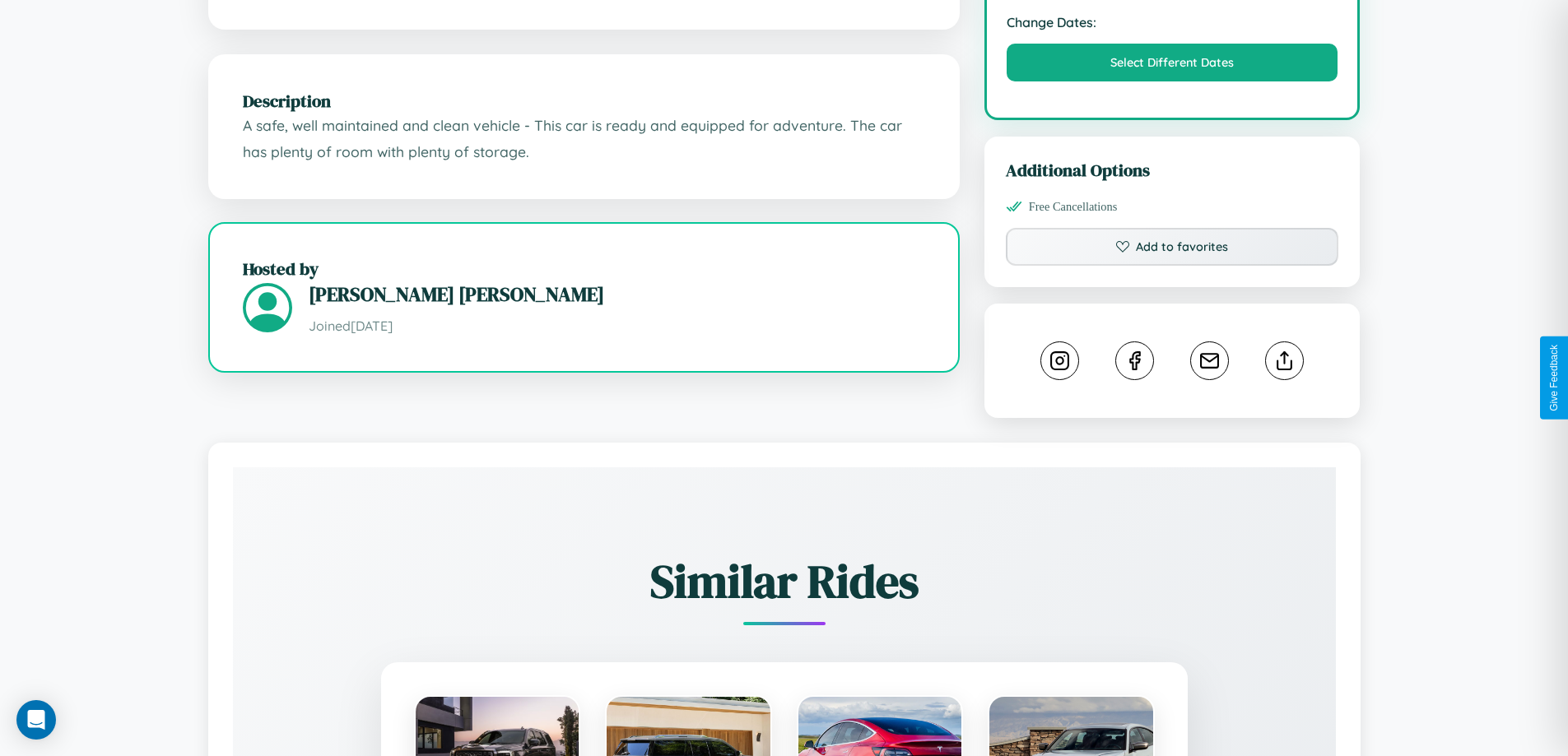
scroll to position [444, 0]
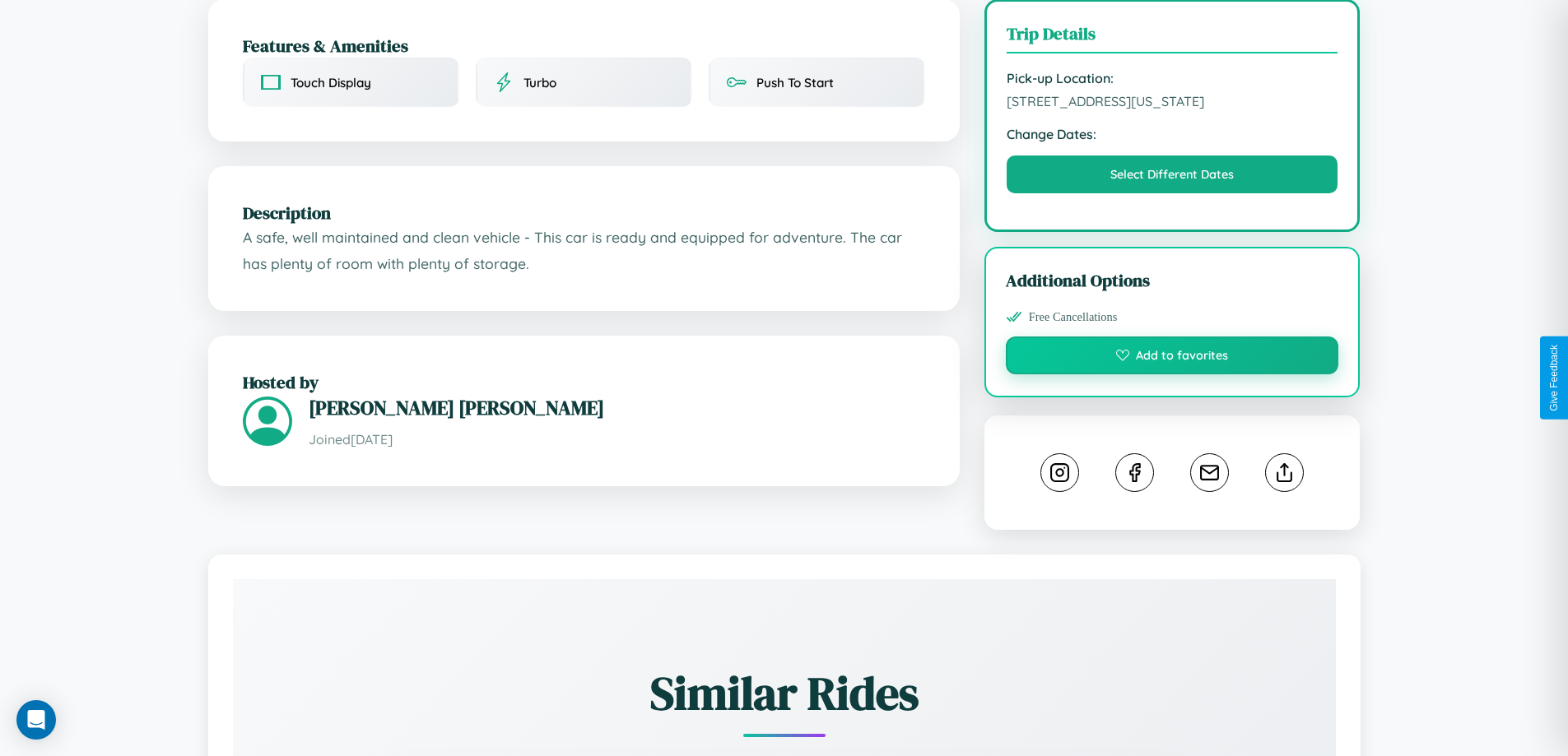
click at [1172, 374] on button "Add to favorites" at bounding box center [1172, 356] width 333 height 38
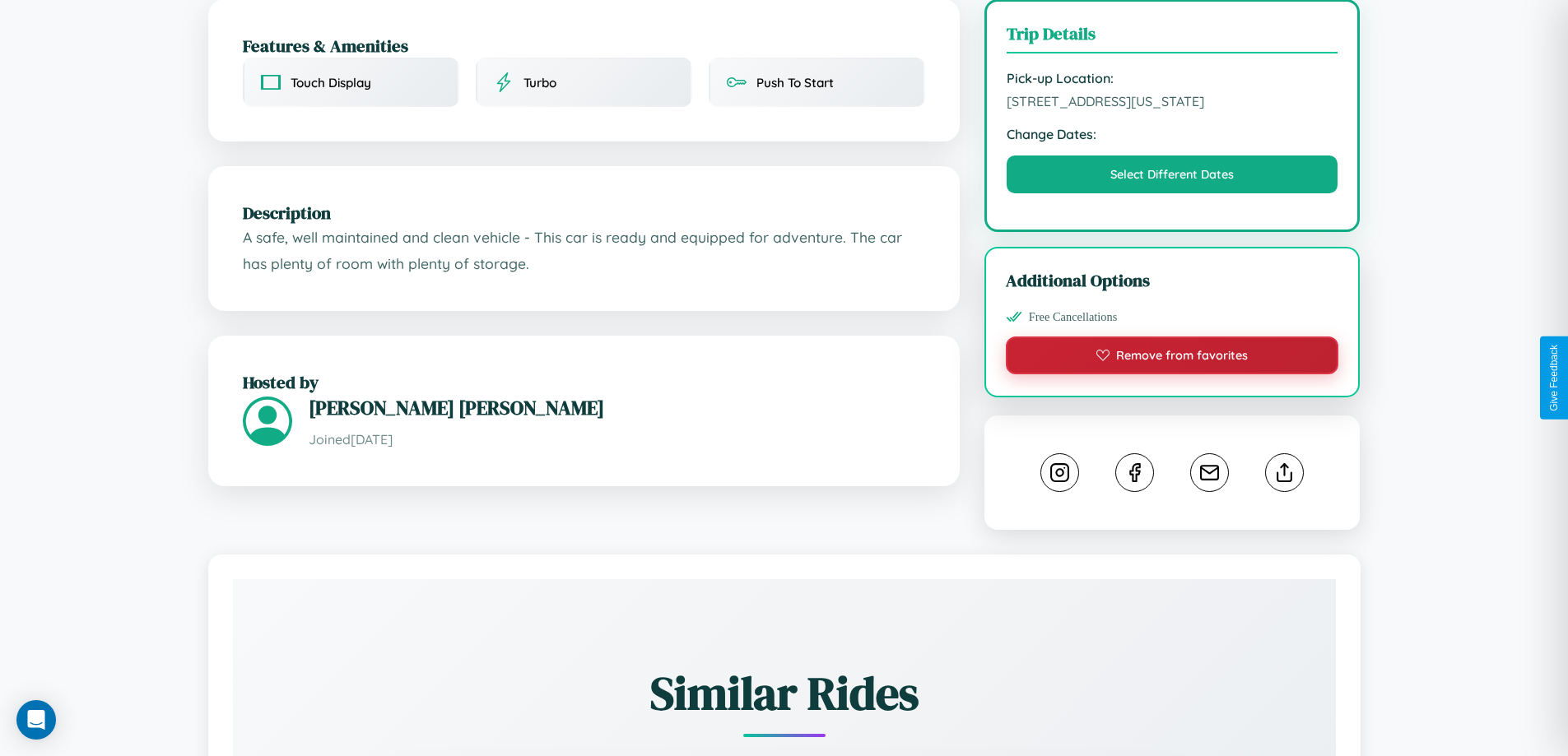
scroll to position [557, 0]
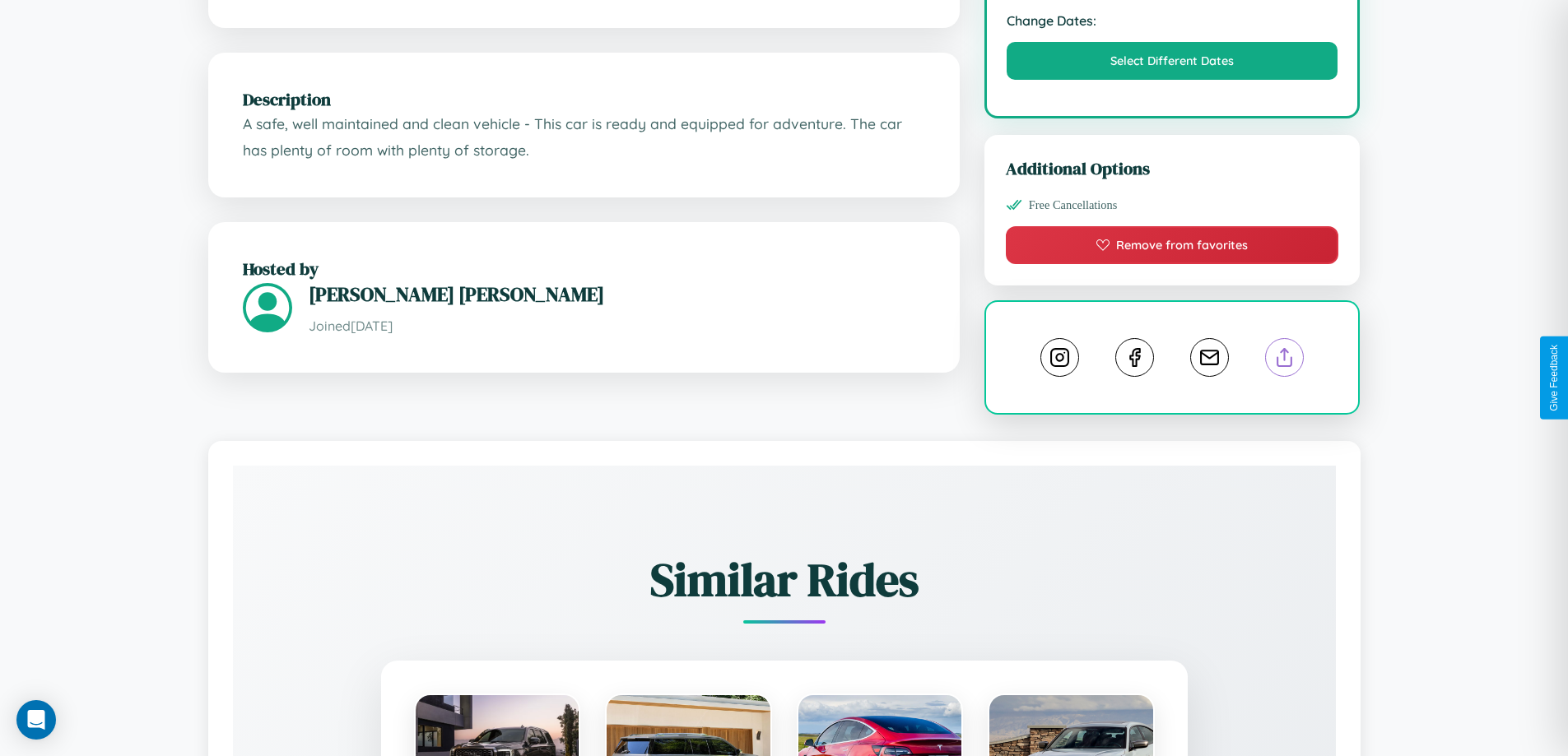
click at [1285, 360] on line at bounding box center [1285, 354] width 0 height 11
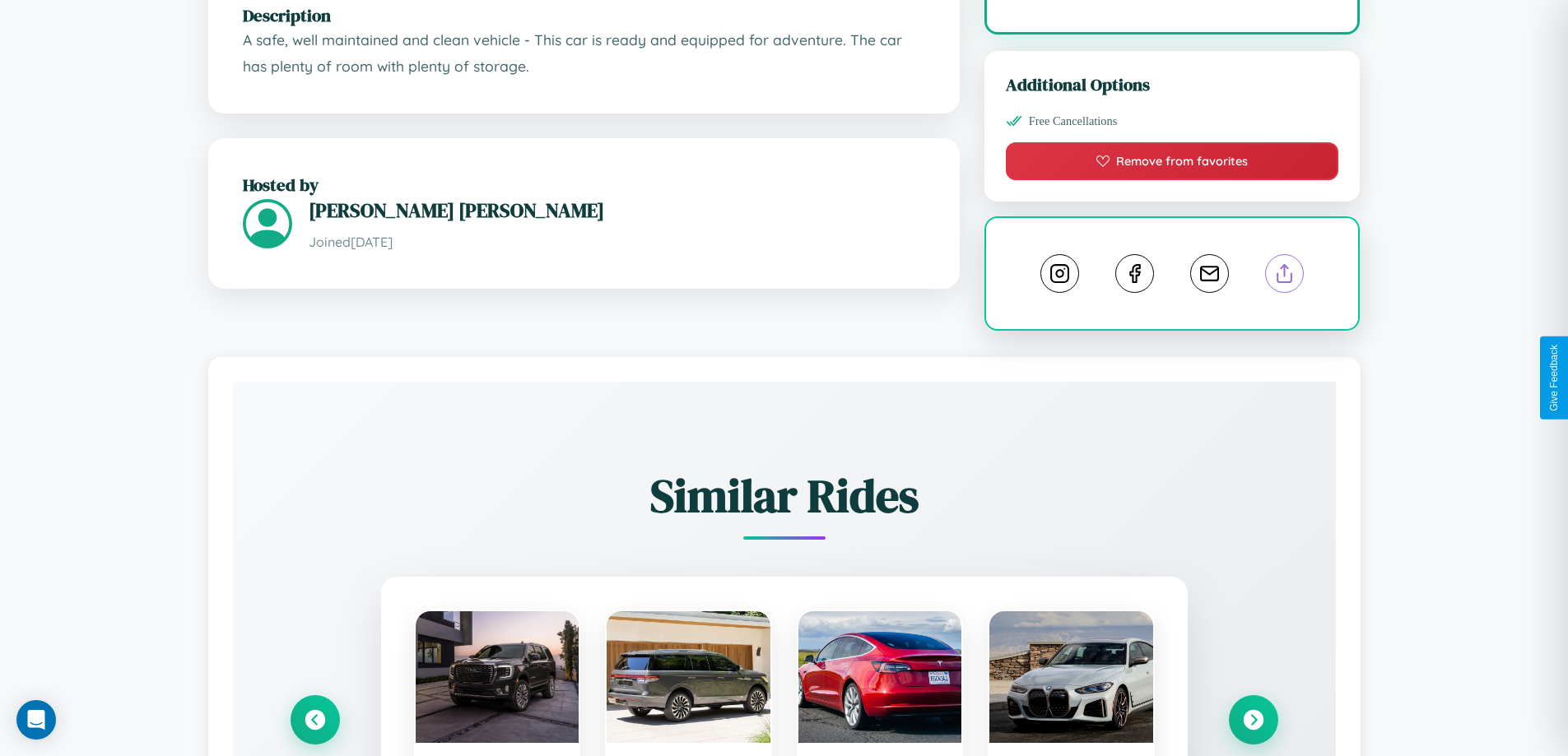
scroll to position [912, 0]
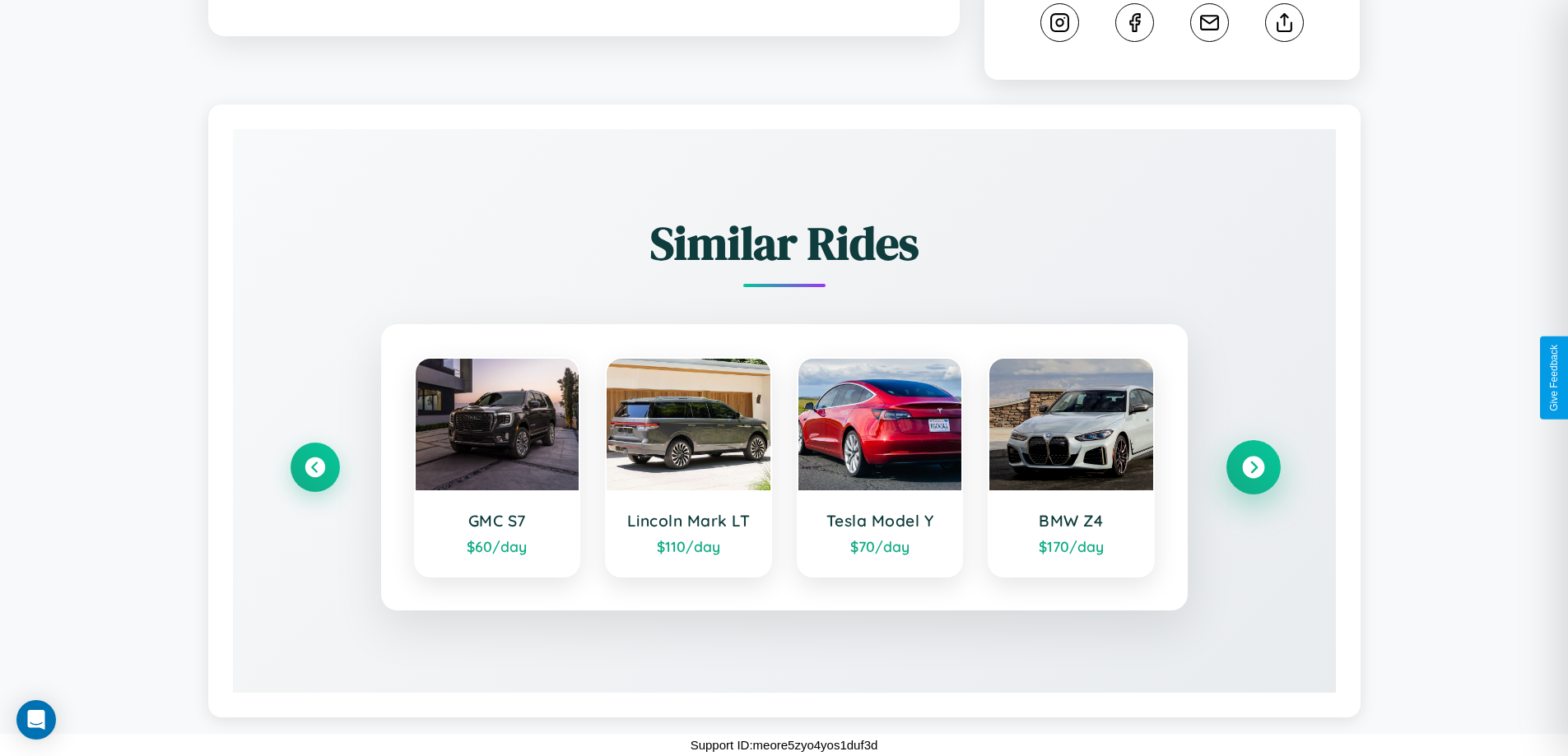
click at [1253, 467] on icon at bounding box center [1253, 468] width 23 height 23
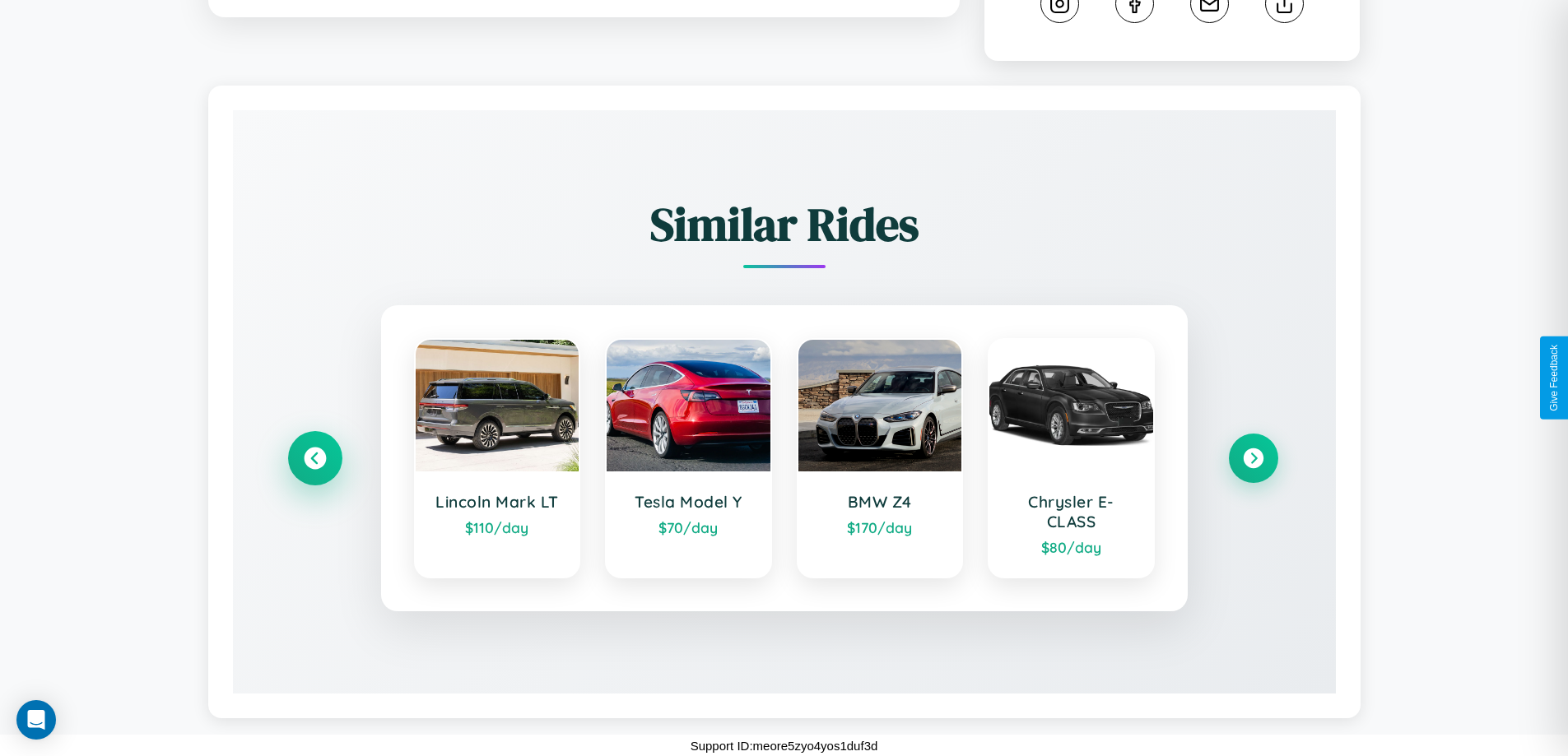
click at [314, 470] on icon at bounding box center [315, 459] width 23 height 23
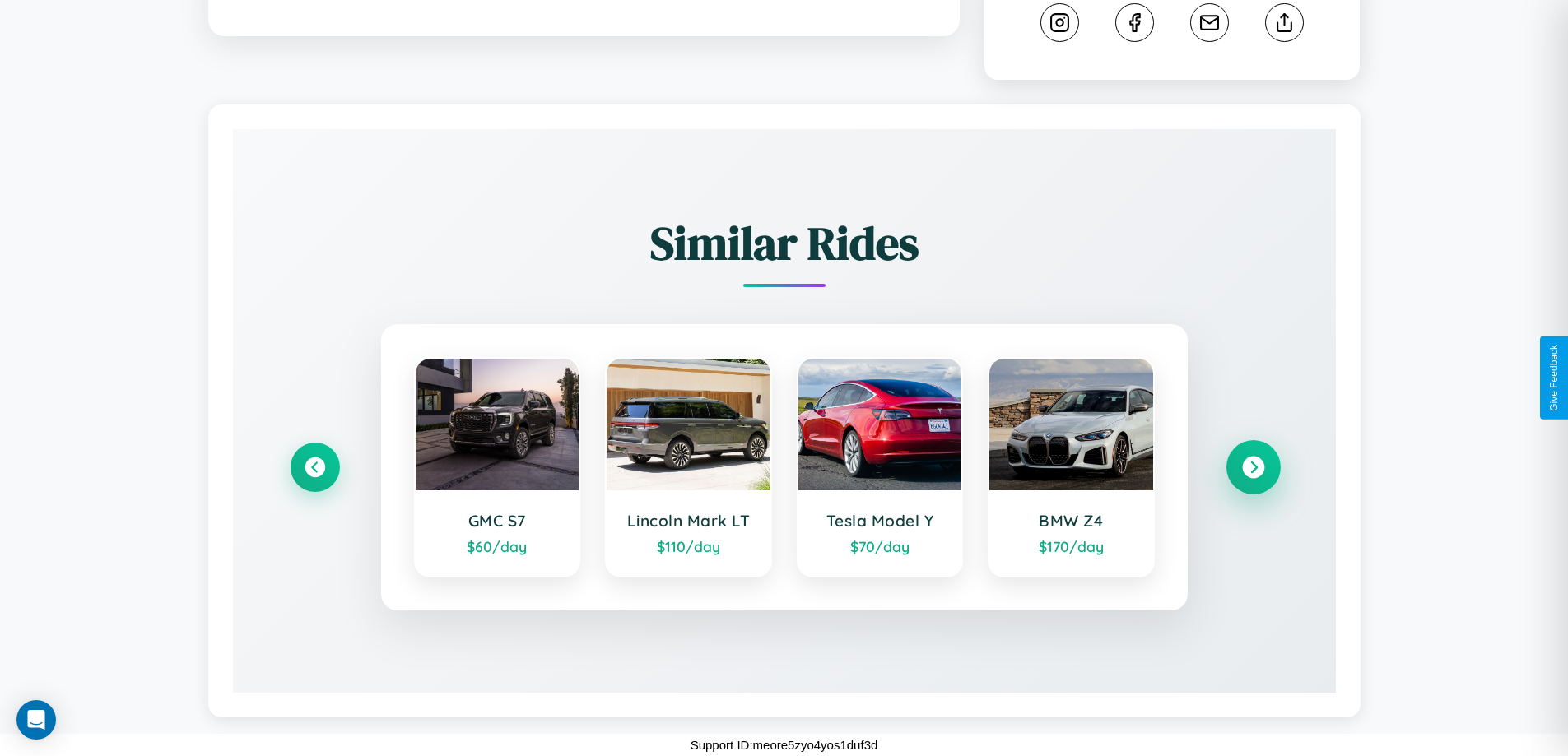
click at [1253, 467] on icon at bounding box center [1253, 468] width 23 height 23
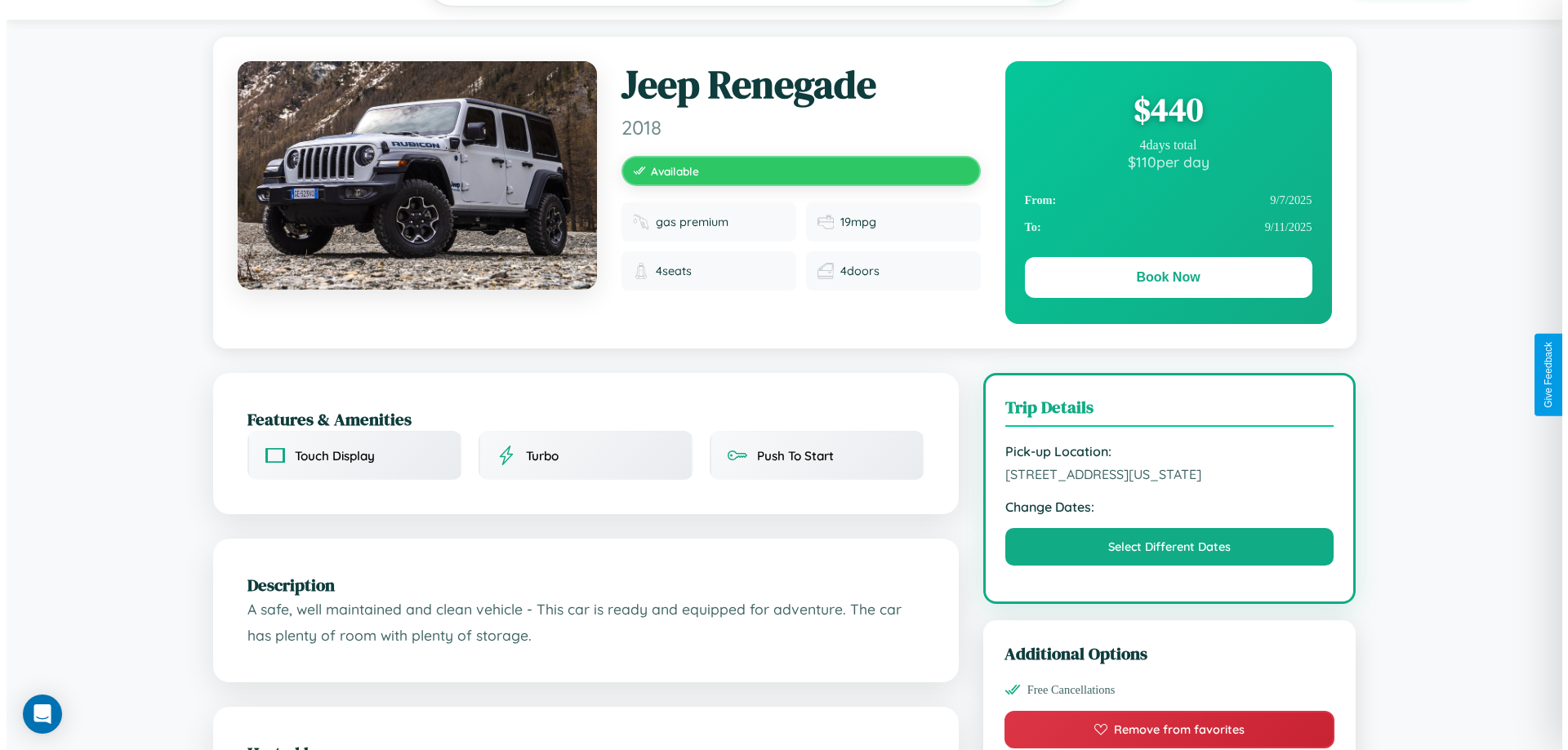
scroll to position [0, 0]
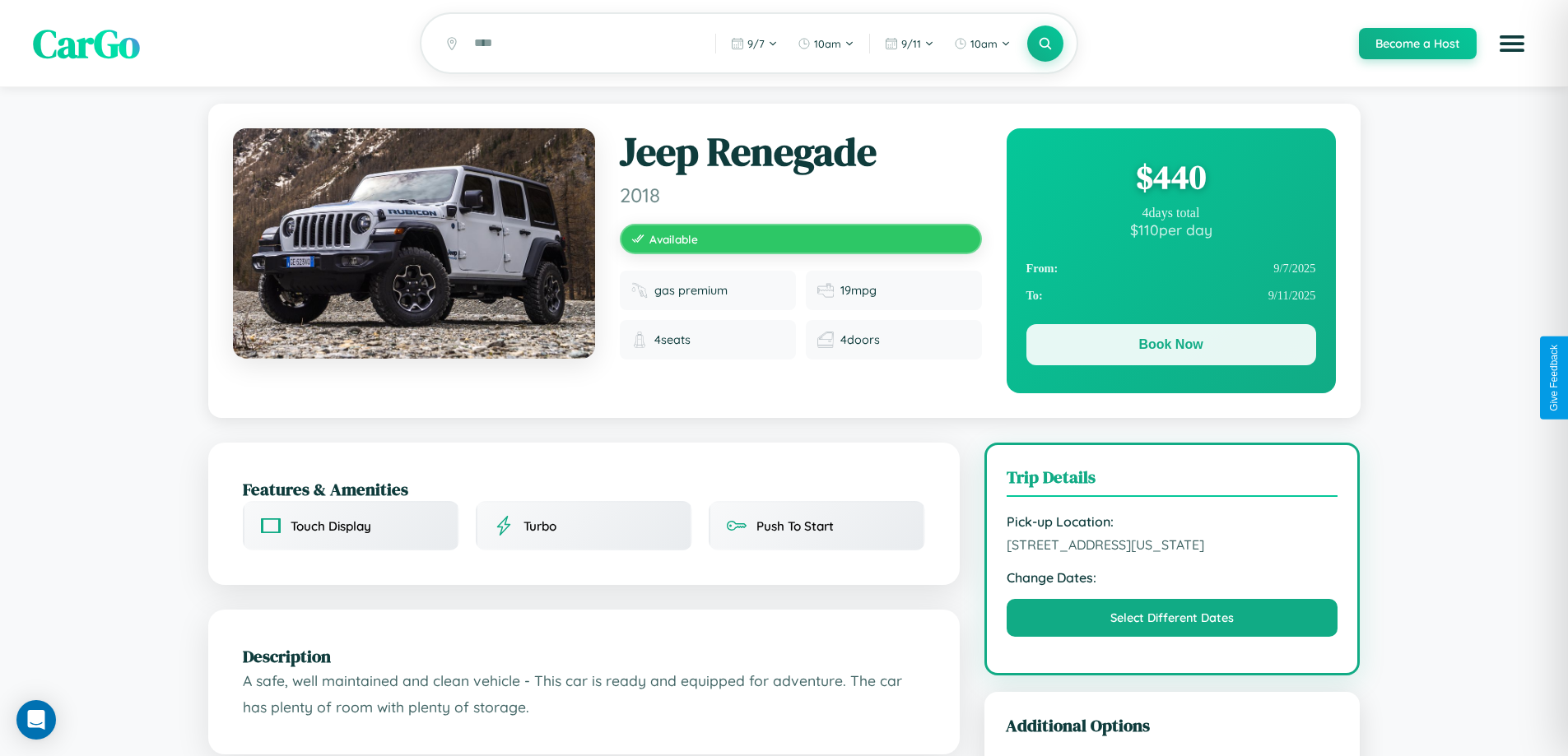
click at [1170, 347] on button "Book Now" at bounding box center [1171, 344] width 290 height 41
